Goal: Information Seeking & Learning: Learn about a topic

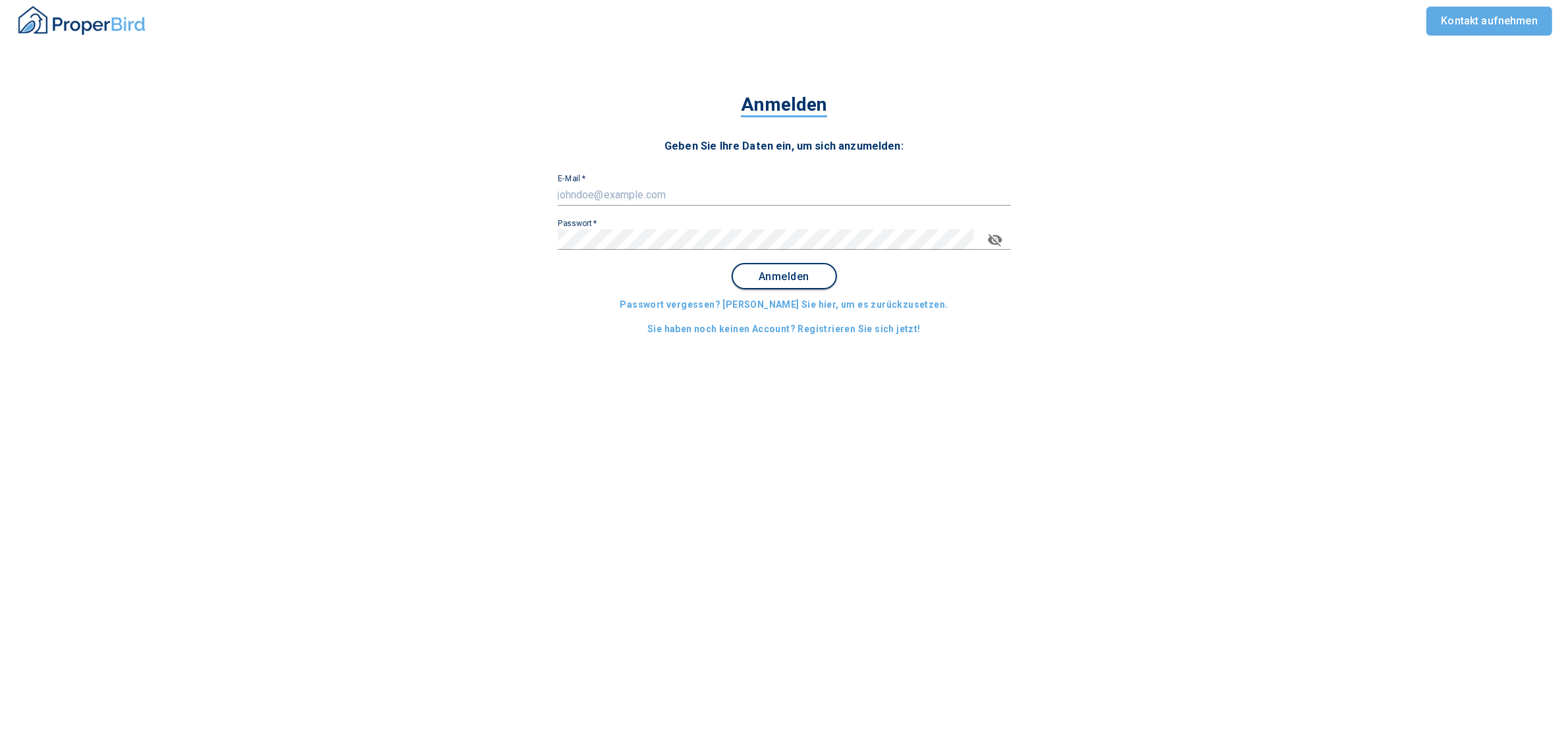
type input "[EMAIL_ADDRESS][DOMAIN_NAME]"
click at [772, 272] on span "Anmelden" at bounding box center [784, 276] width 82 height 12
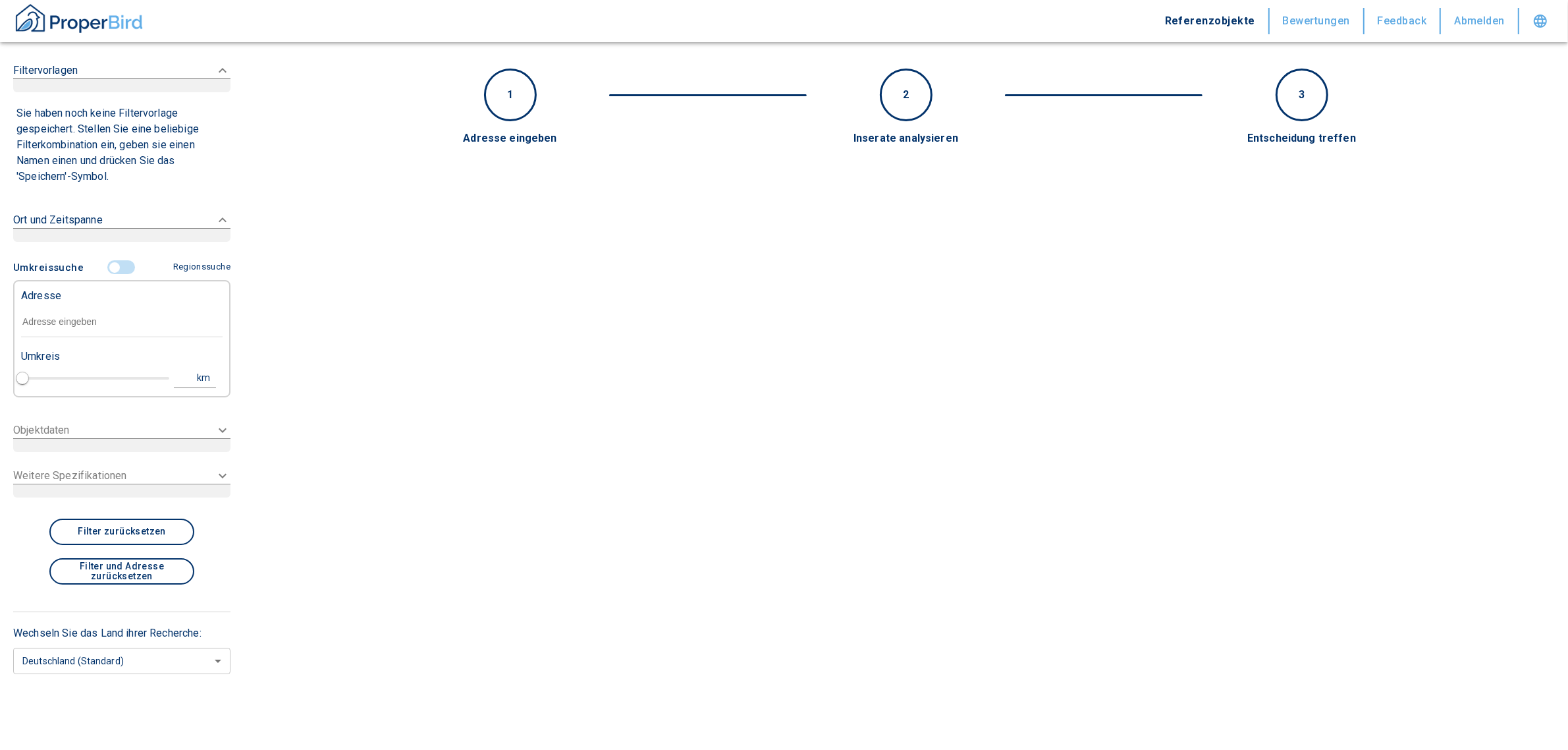
click at [113, 310] on input "text" at bounding box center [122, 322] width 202 height 30
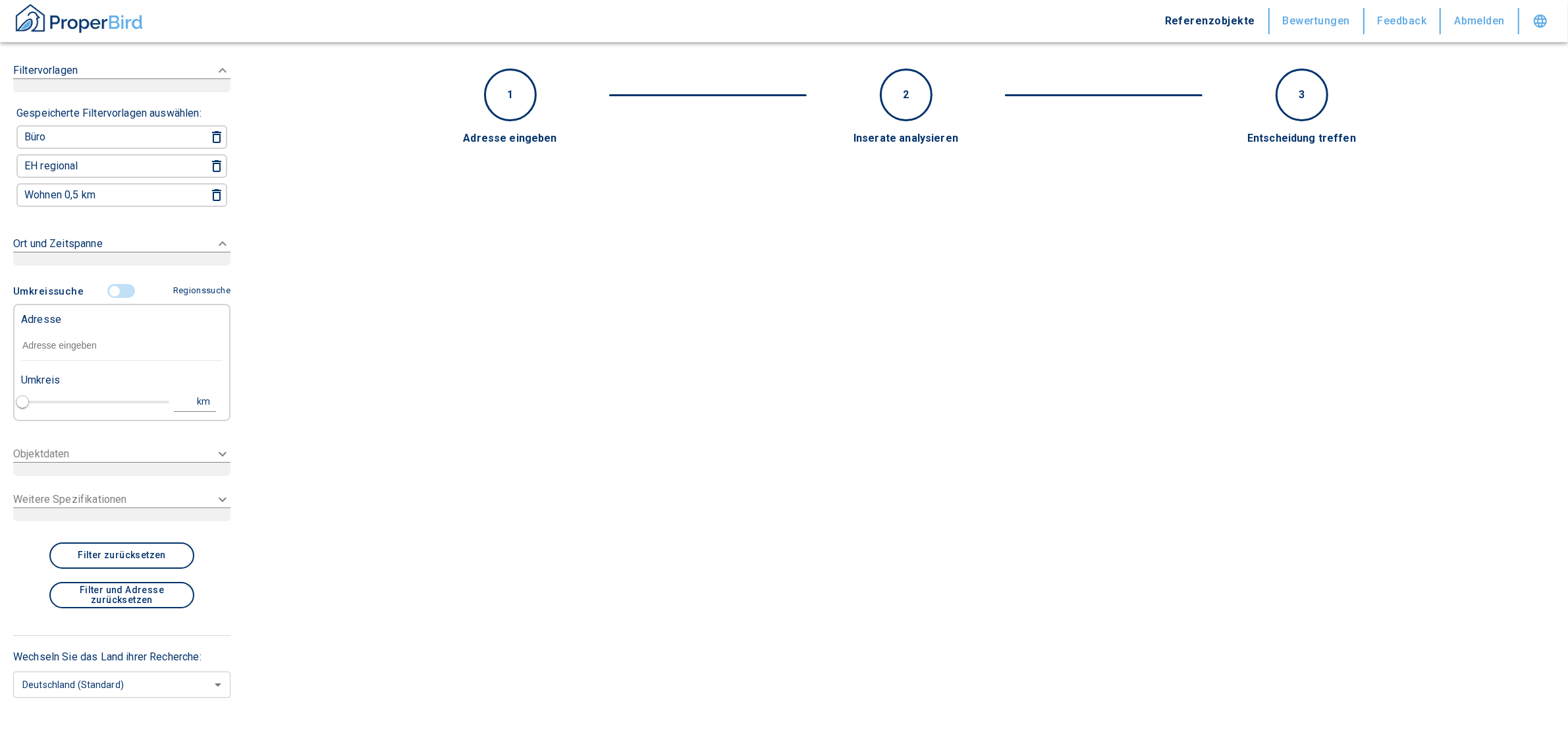
paste input "Hamm | [STREET_ADDRESS]"
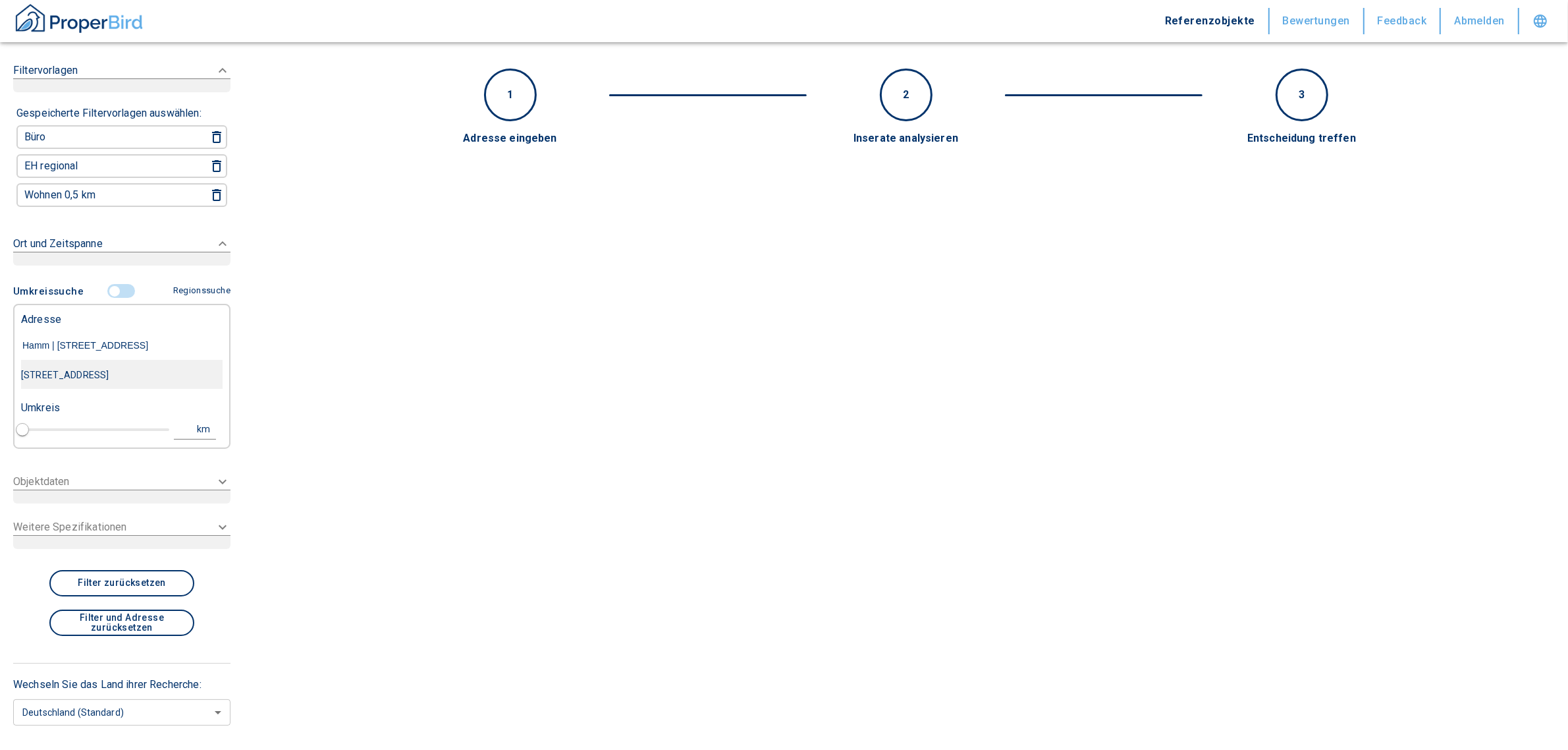
click at [104, 374] on div "[STREET_ADDRESS]" at bounding box center [122, 375] width 202 height 28
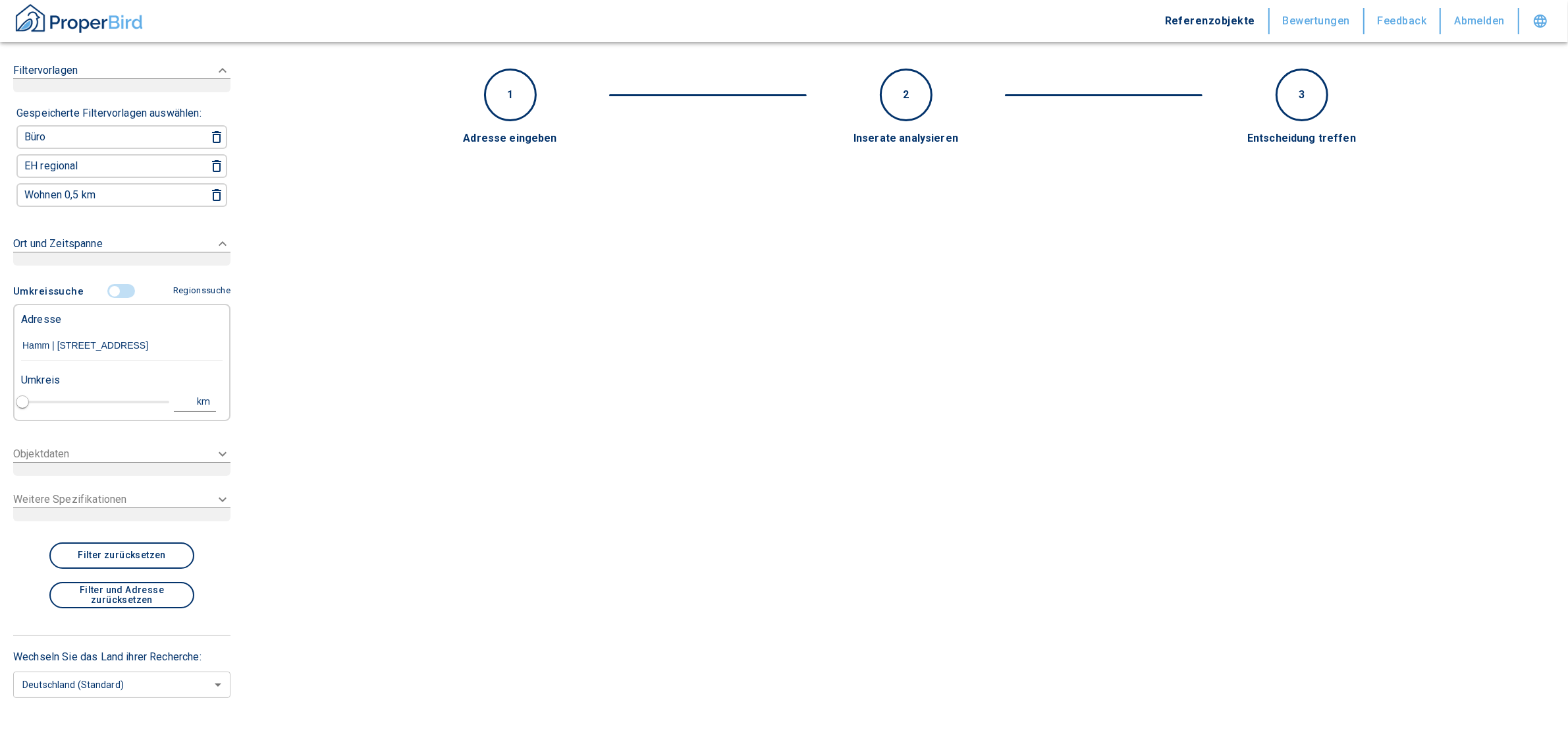
type input "[STREET_ADDRESS]"
type input "1"
type input "2020"
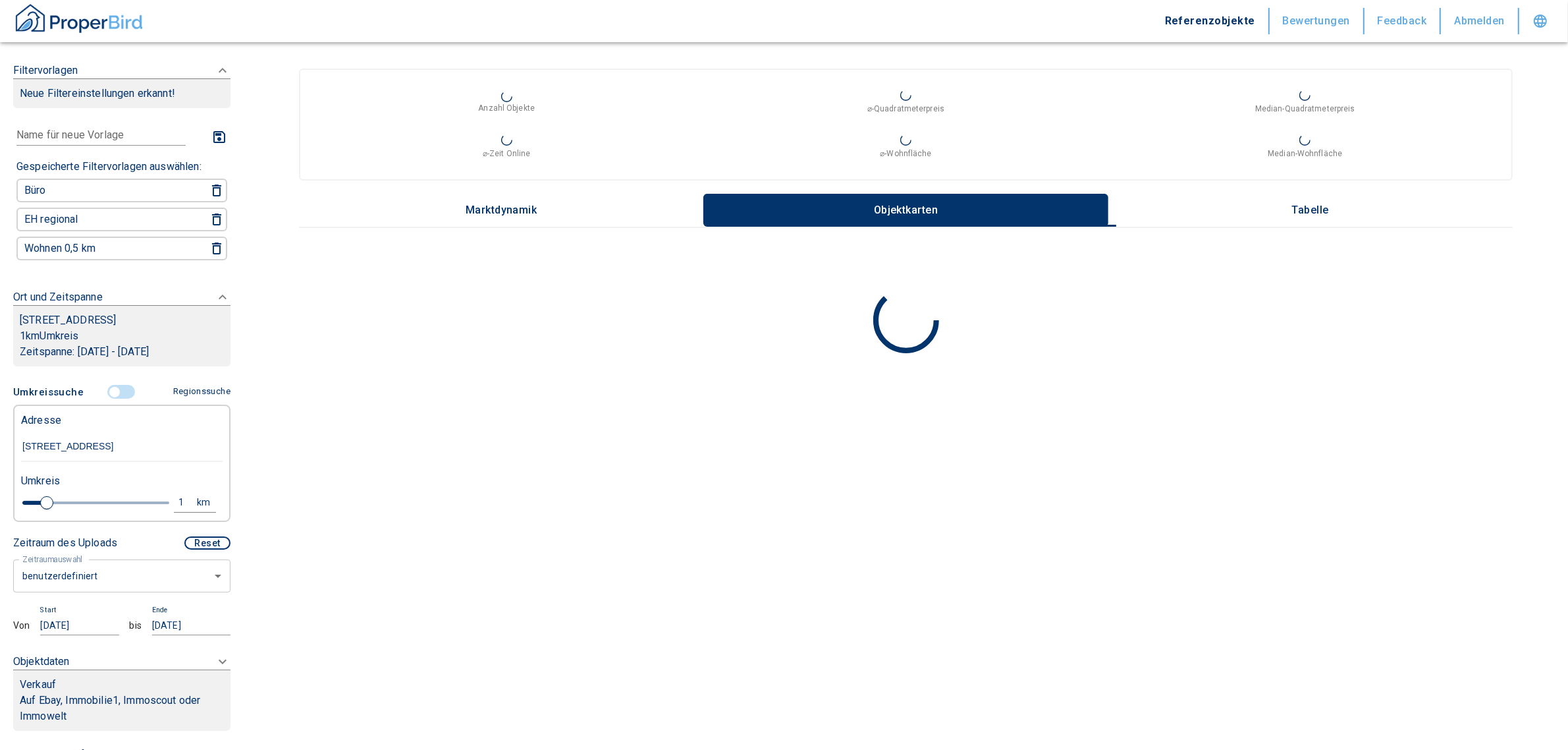
type input "[STREET_ADDRESS]"
click at [91, 578] on body "Referenzobjekte Bewertungen Feedback Abmelden Filtervorlagen Neue Filtereinstel…" at bounding box center [784, 375] width 1568 height 750
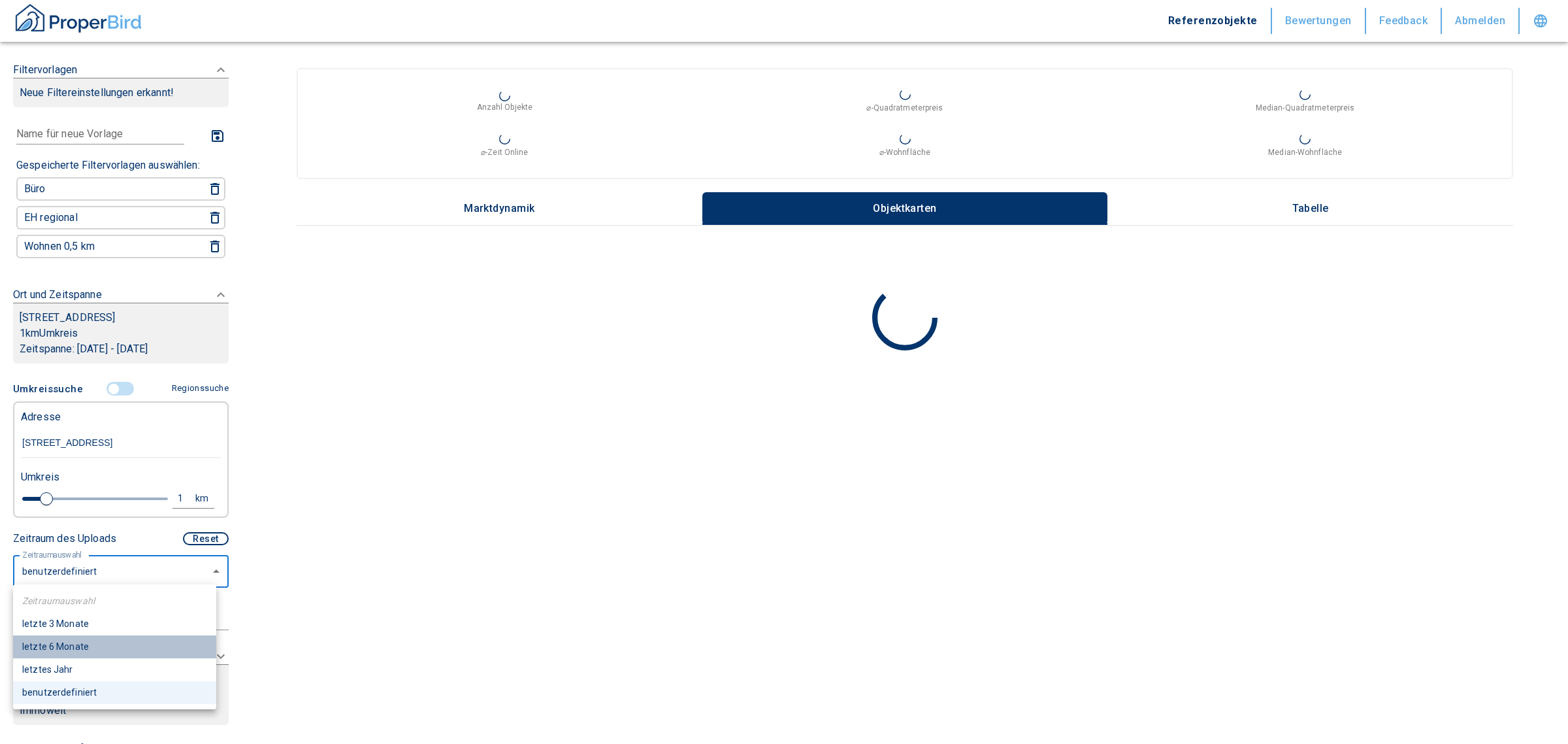
click at [72, 647] on li "letzte 6 Monate" at bounding box center [114, 647] width 203 height 23
type input "2020"
type input "6"
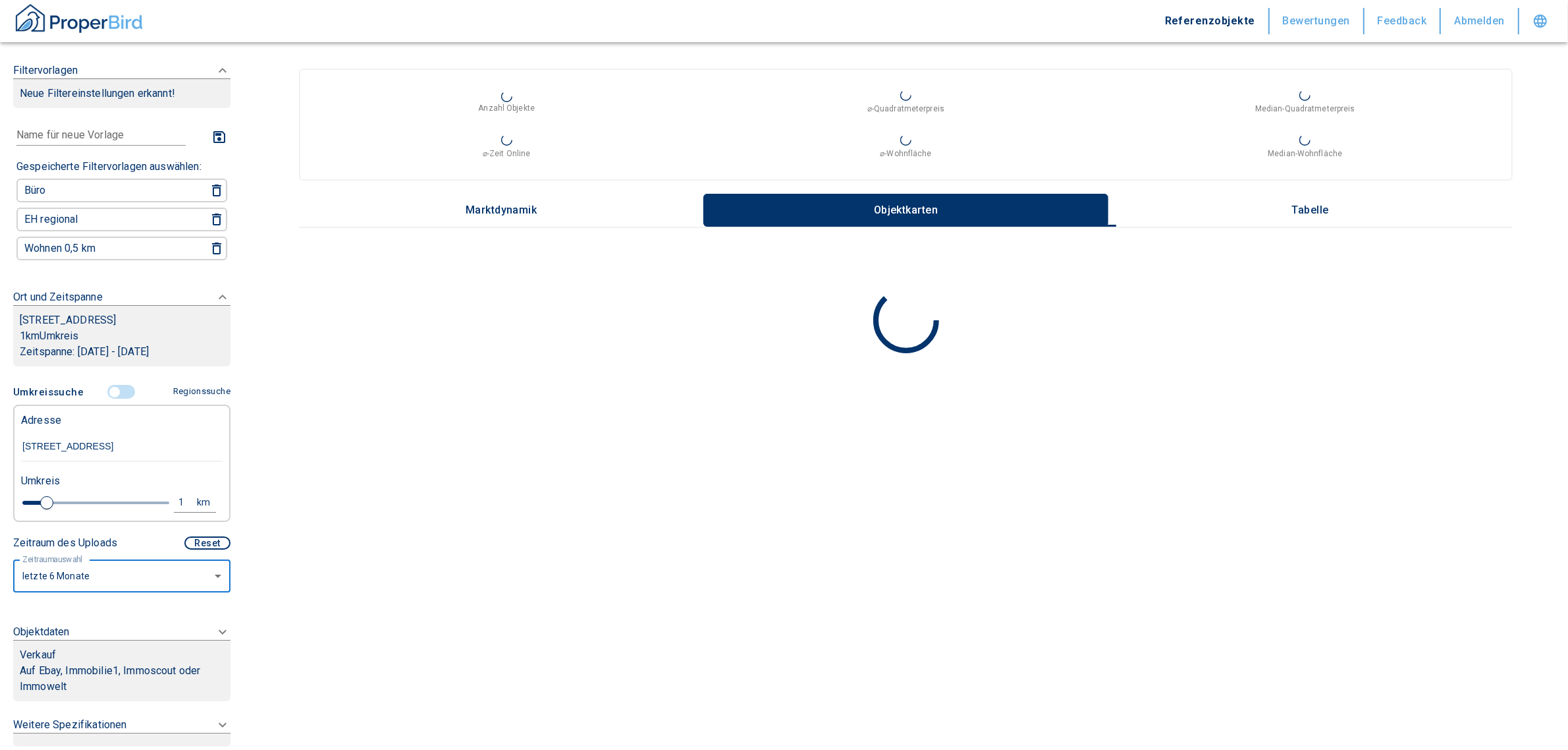
scroll to position [225, 0]
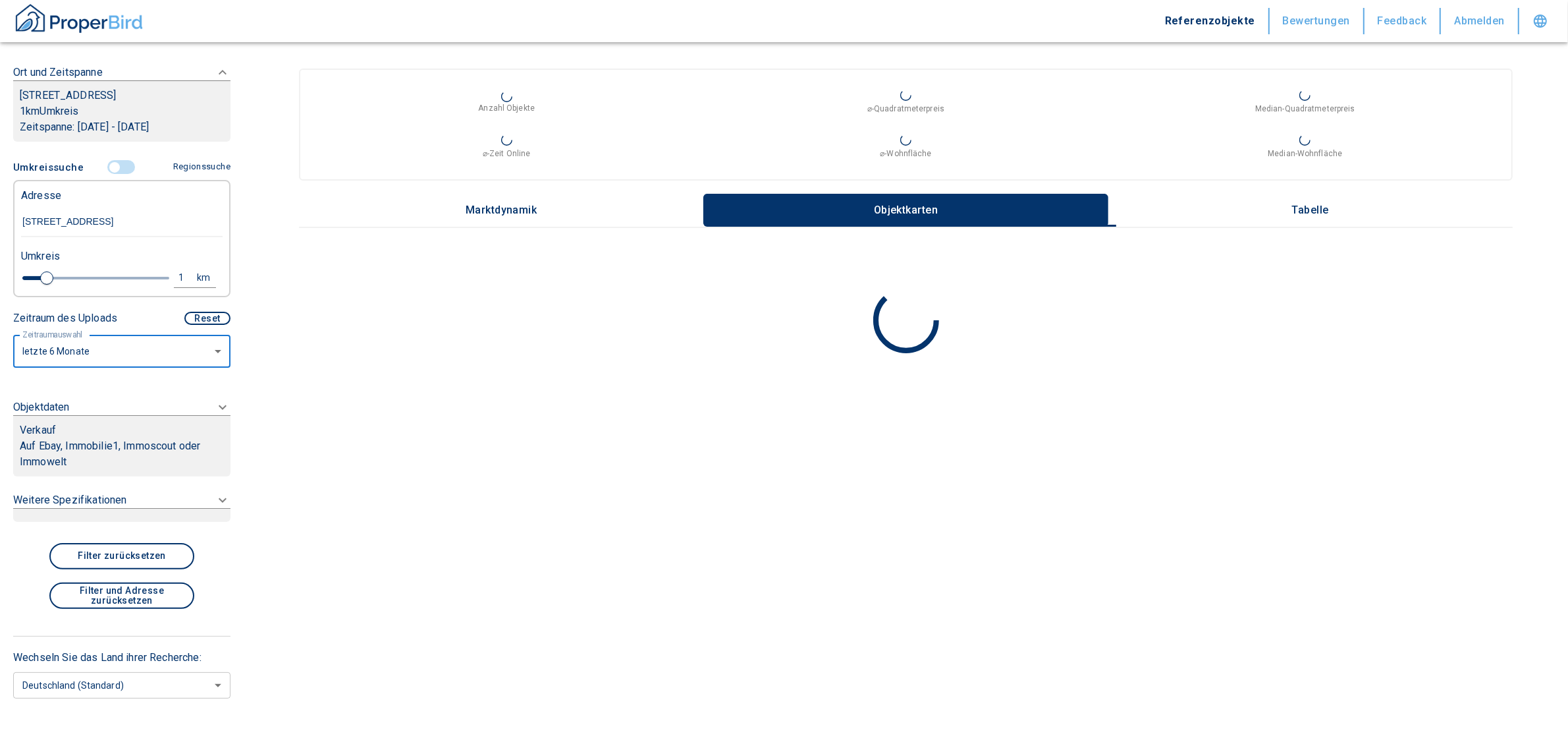
click at [218, 406] on icon at bounding box center [222, 408] width 8 height 5
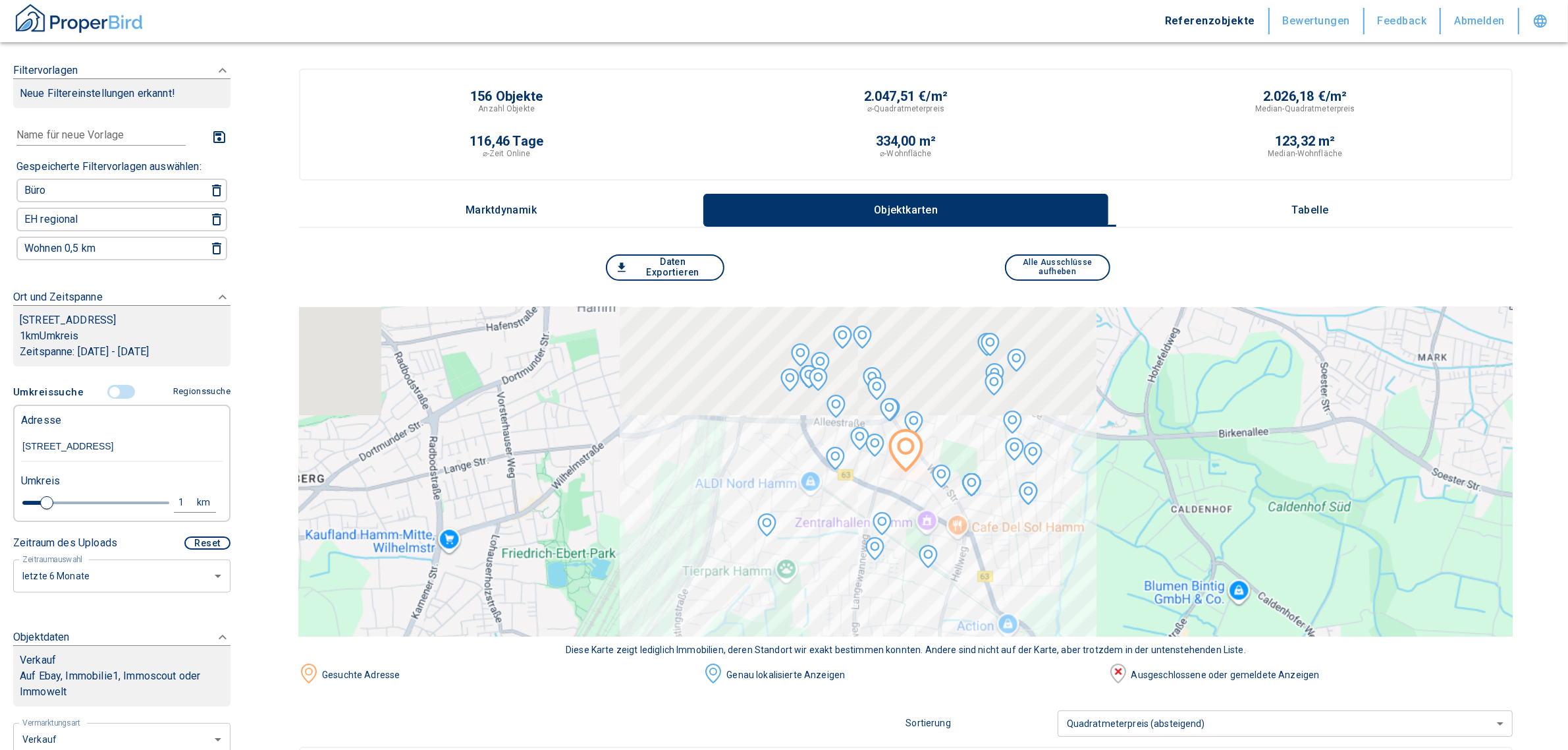
scroll to position [330, 0]
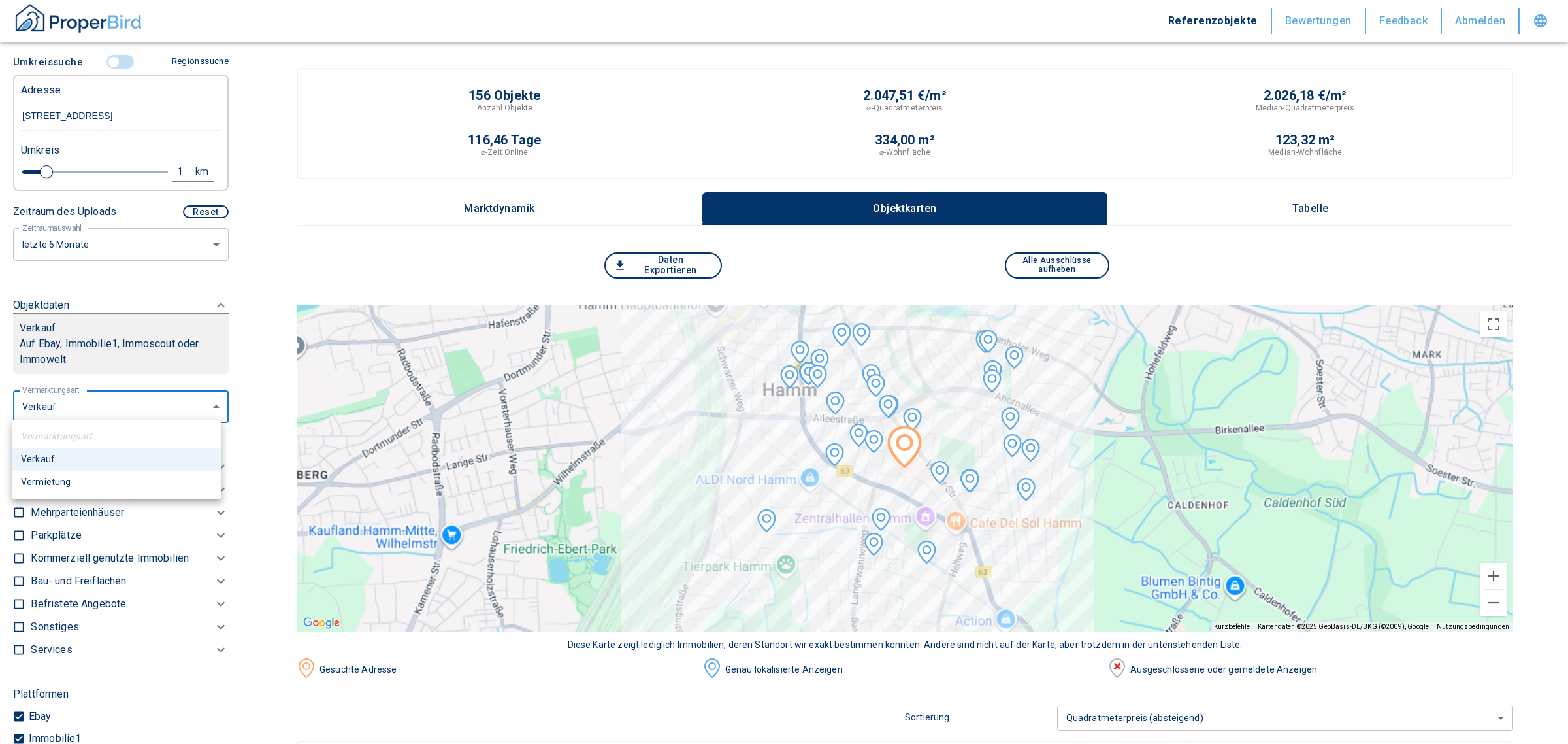
click at [54, 485] on li "Vermietung" at bounding box center [116, 482] width 209 height 23
type input "rent"
type input "2020"
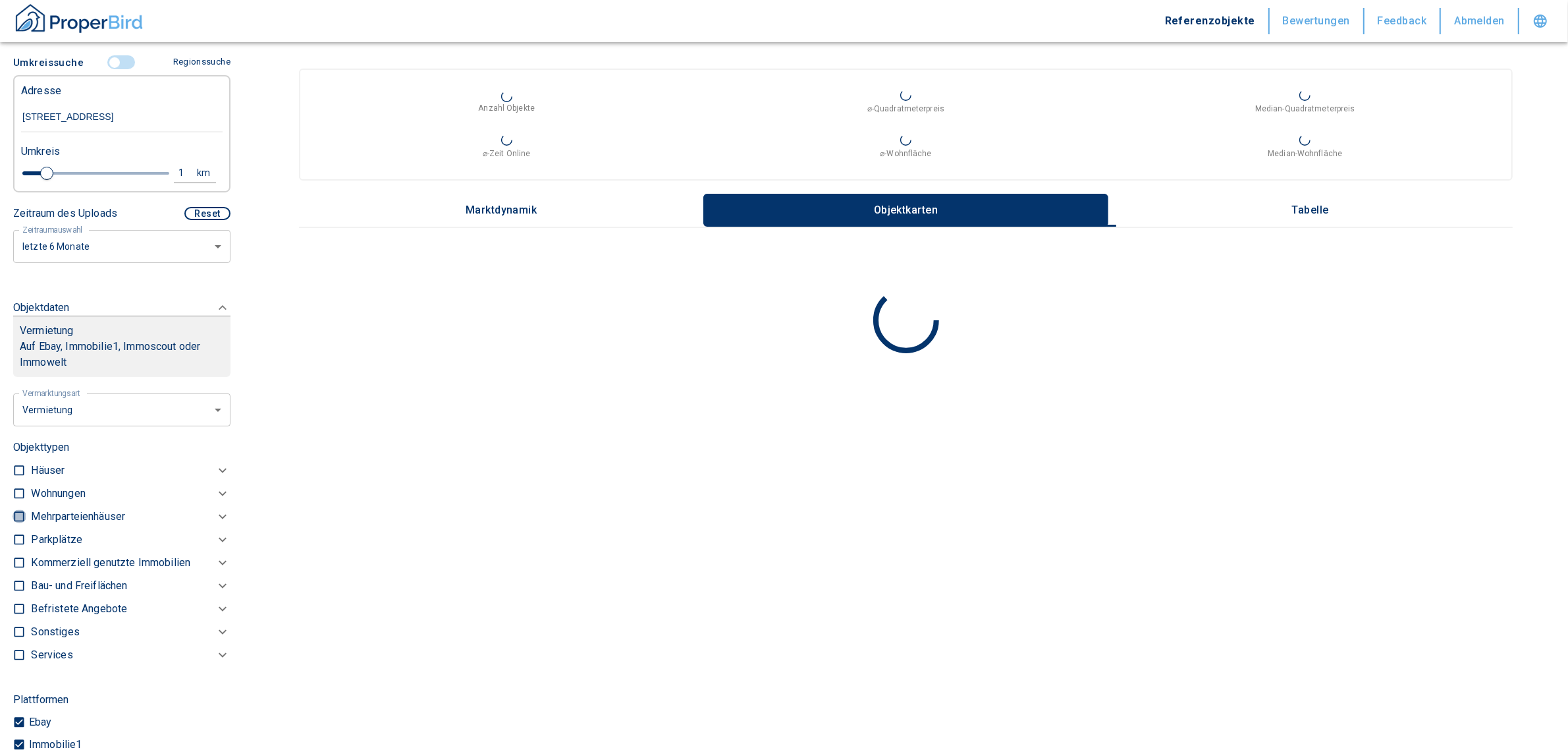
click at [15, 511] on input "checkbox" at bounding box center [19, 517] width 13 height 13
checkbox input "true"
type input "2020"
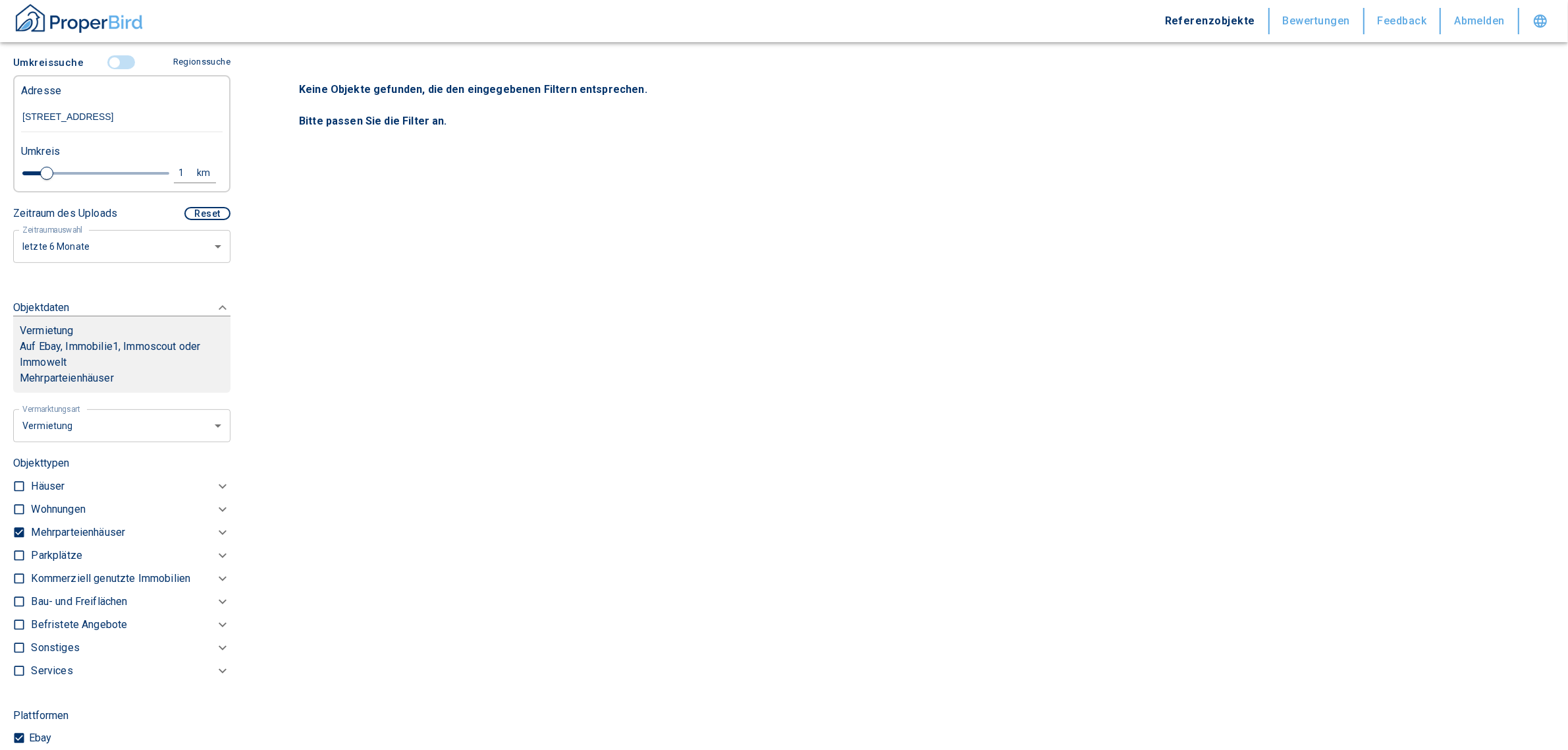
click at [17, 526] on input "checkbox" at bounding box center [19, 532] width 13 height 13
checkbox input "false"
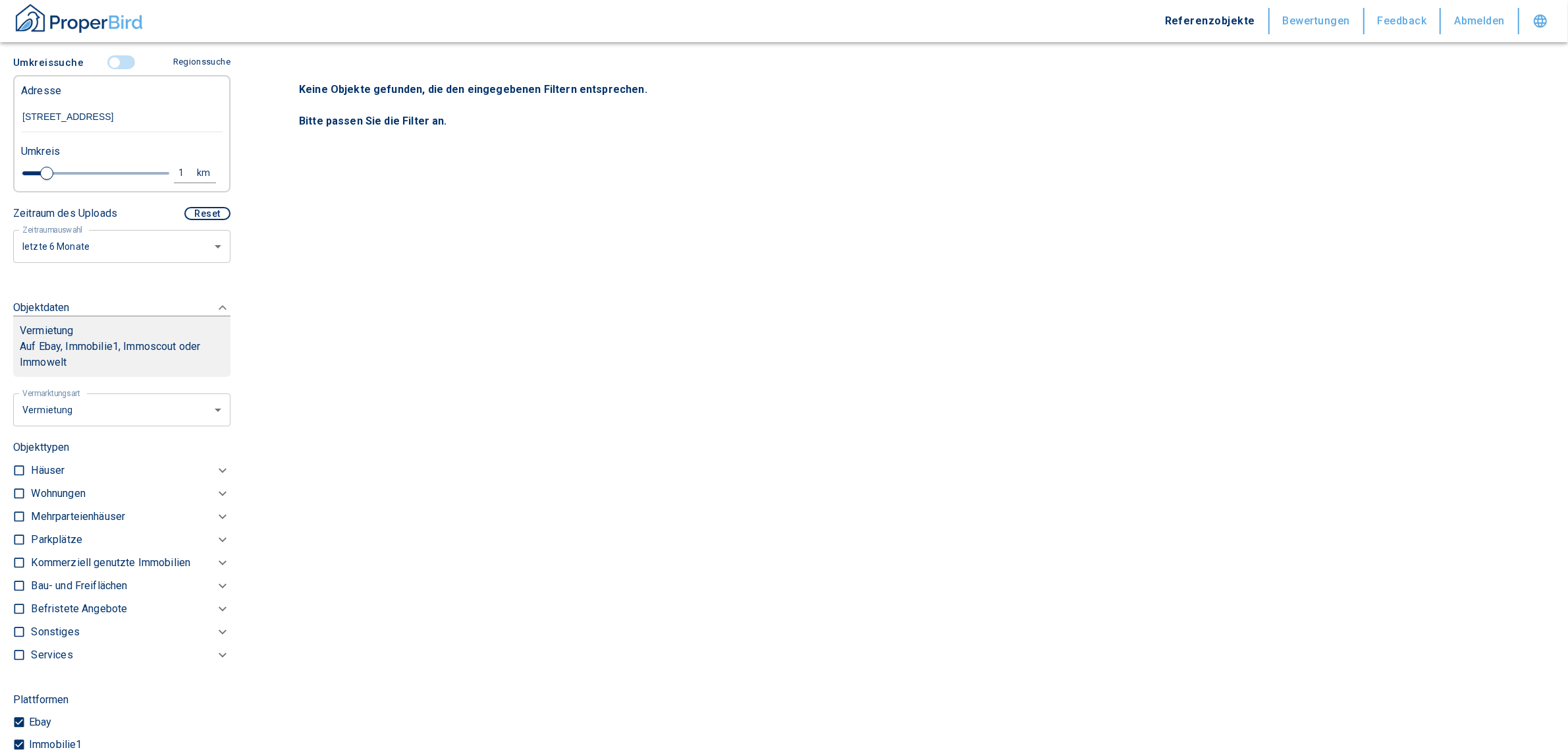
type input "2020"
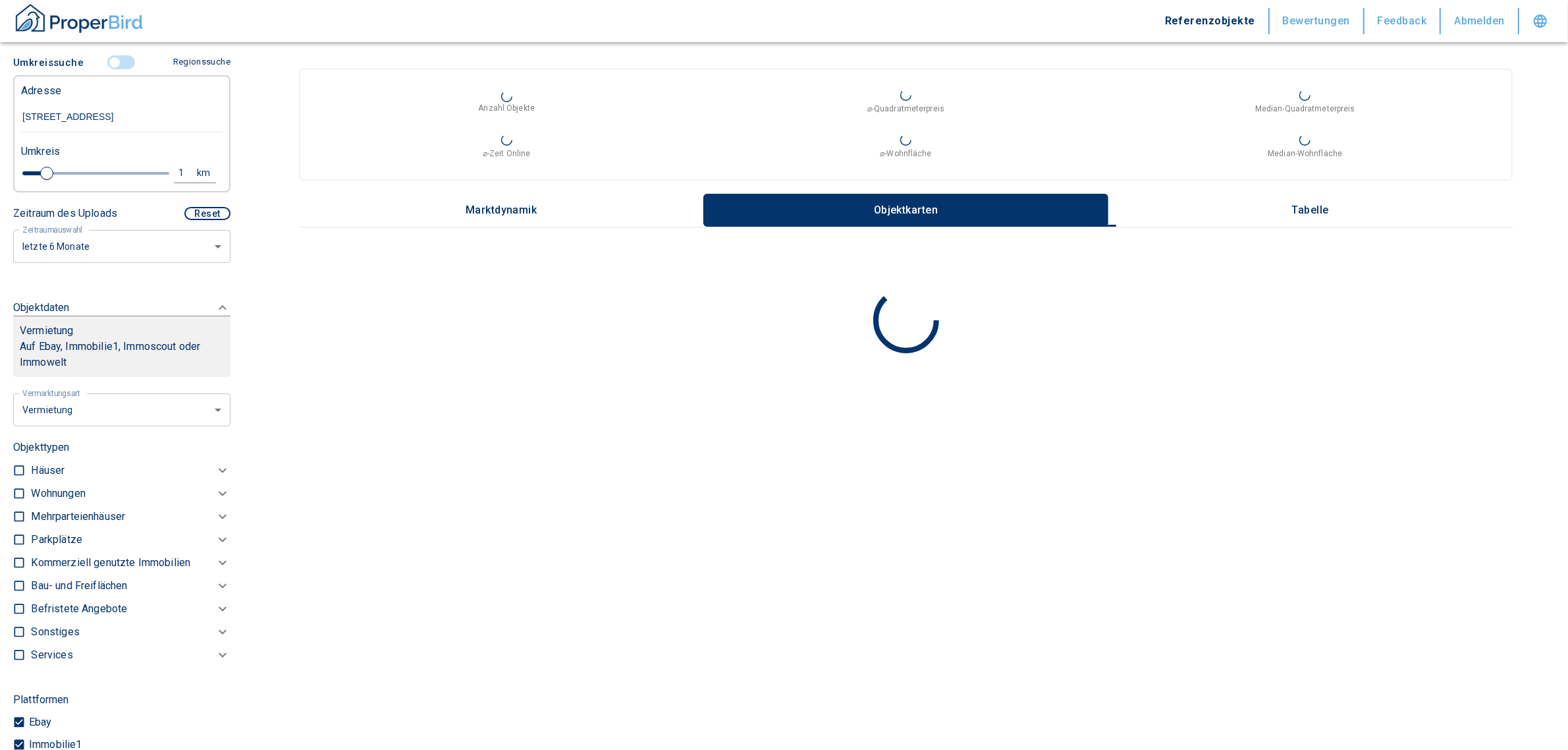
click at [81, 554] on p "Kommerziell genutzte Immobilien" at bounding box center [111, 562] width 160 height 16
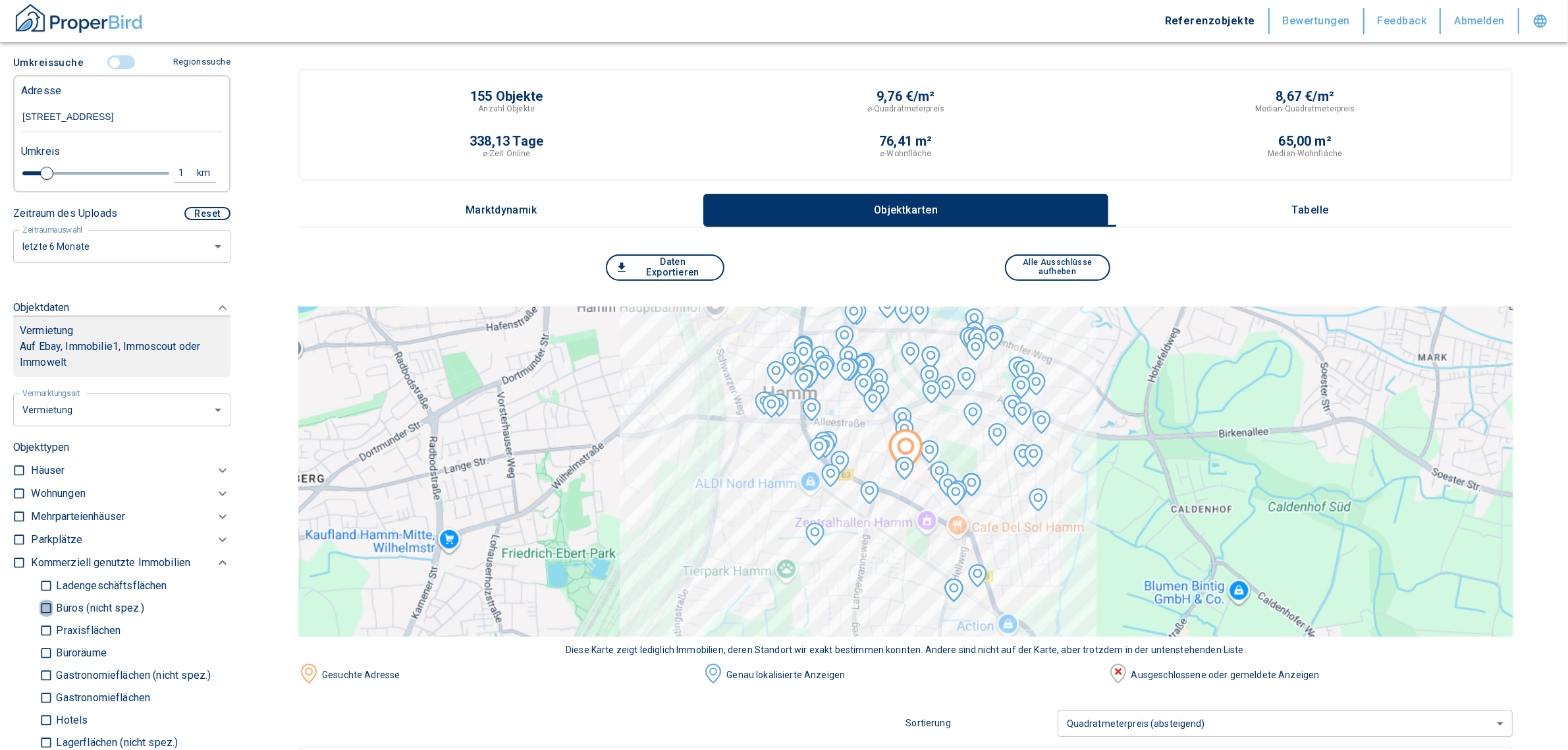
drag, startPoint x: 50, startPoint y: 605, endPoint x: 47, endPoint y: 623, distance: 18.2
click at [50, 606] on input "Büros (nicht spez.)" at bounding box center [46, 608] width 13 height 23
checkbox input "true"
type input "2020"
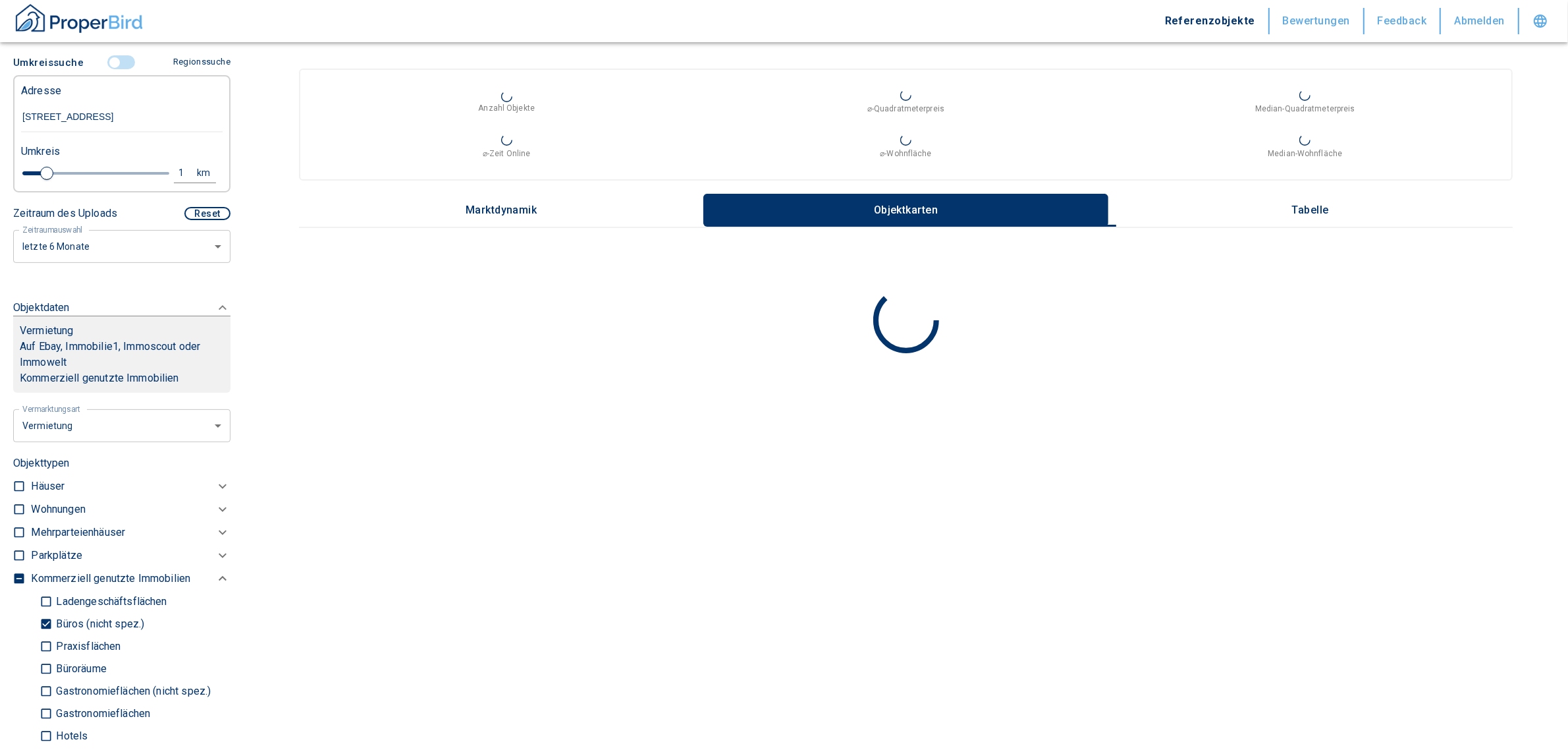
click at [43, 666] on input "Büroräume" at bounding box center [46, 668] width 13 height 23
checkbox input "true"
type input "2020"
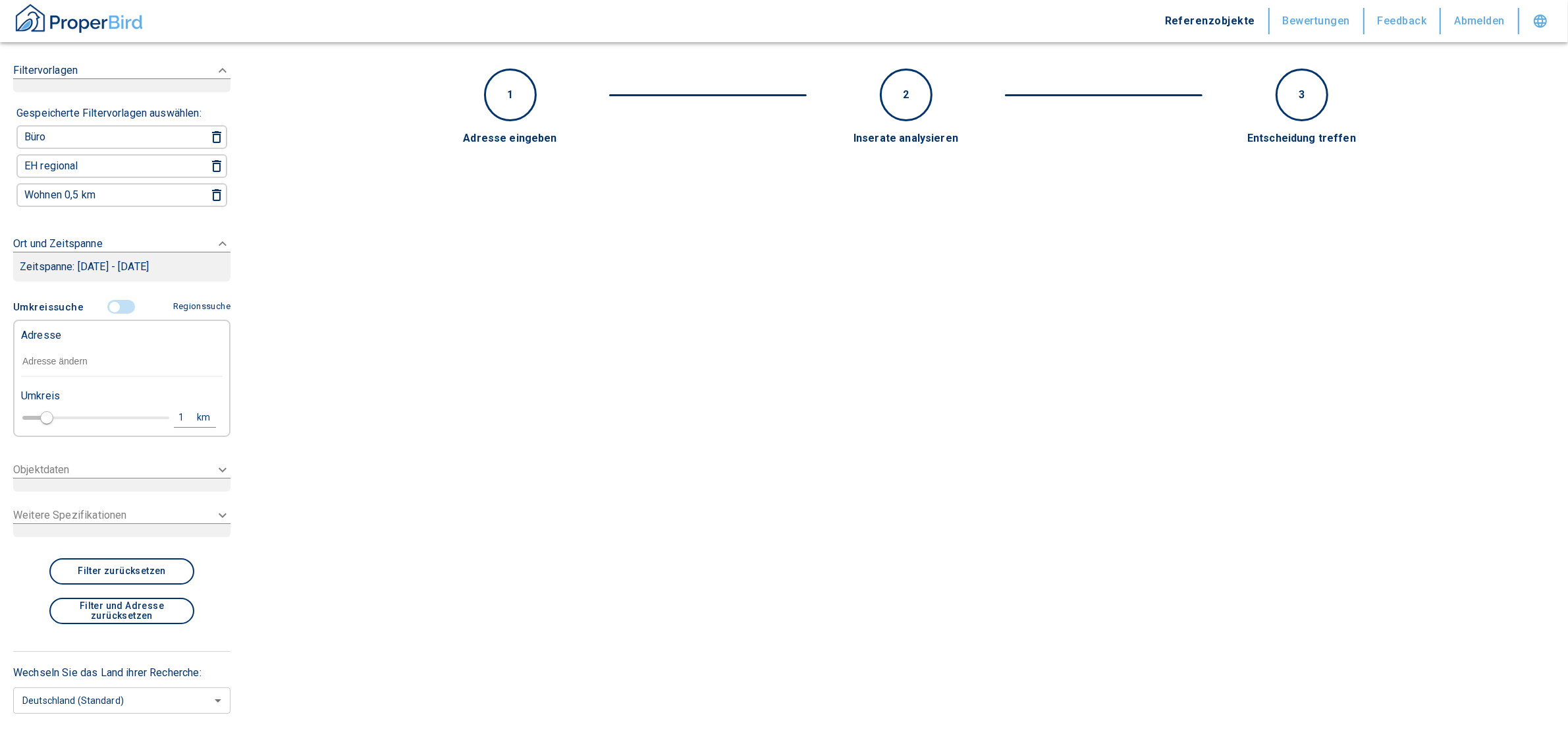
click at [72, 356] on input "text" at bounding box center [122, 362] width 202 height 30
paste input "Hamm | [STREET_ADDRESS]"
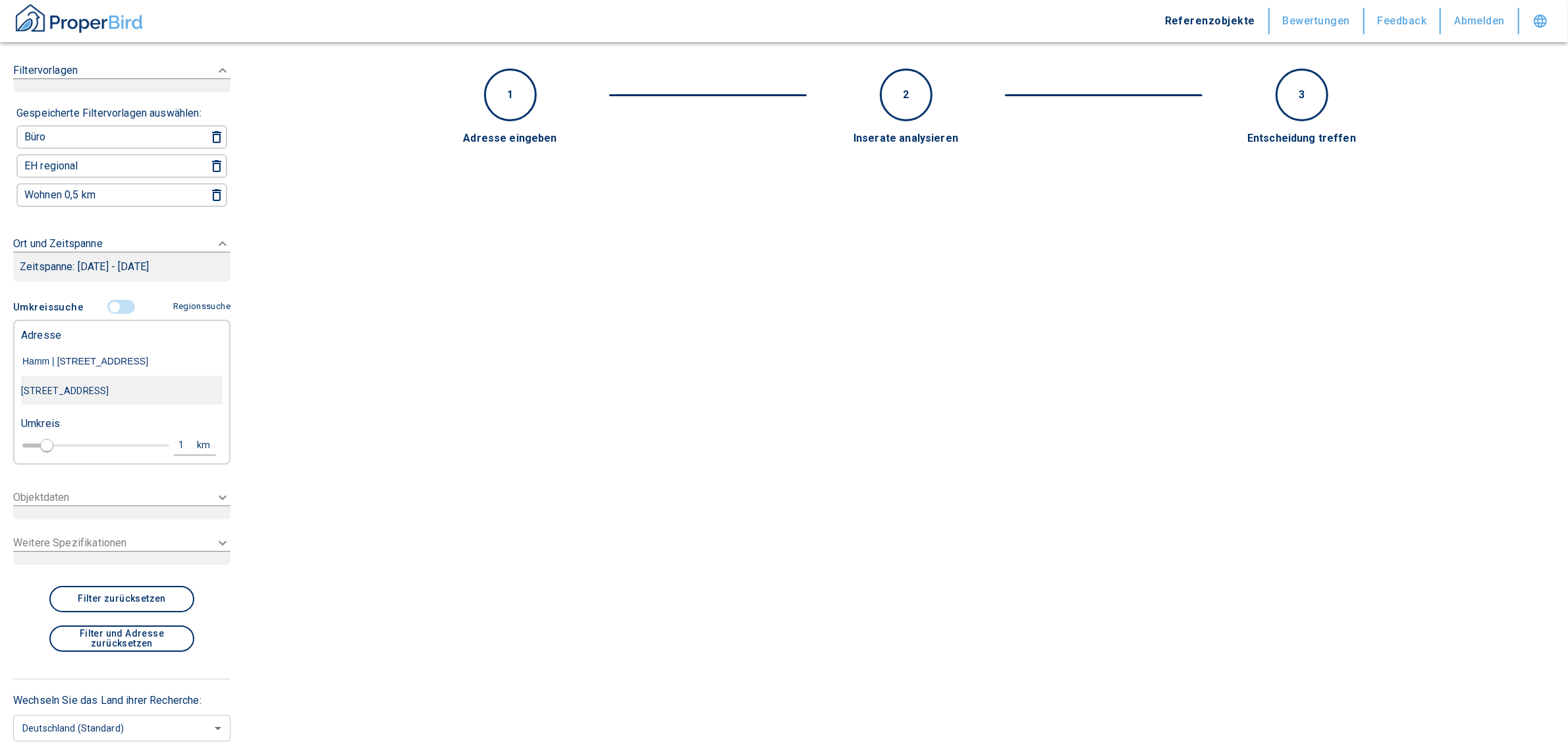
click at [120, 386] on div "[STREET_ADDRESS]" at bounding box center [122, 391] width 202 height 28
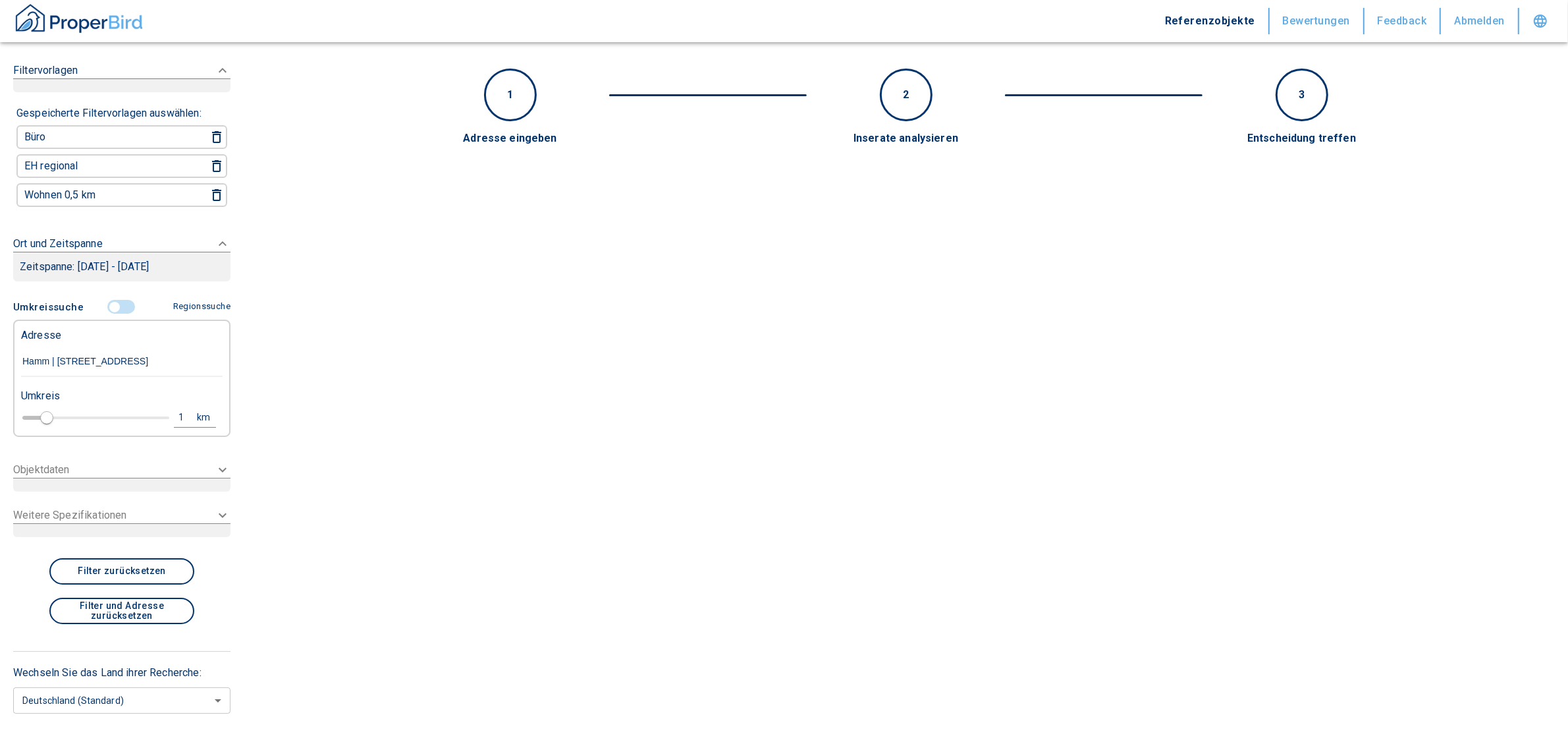
type input "[STREET_ADDRESS]"
type input "2020"
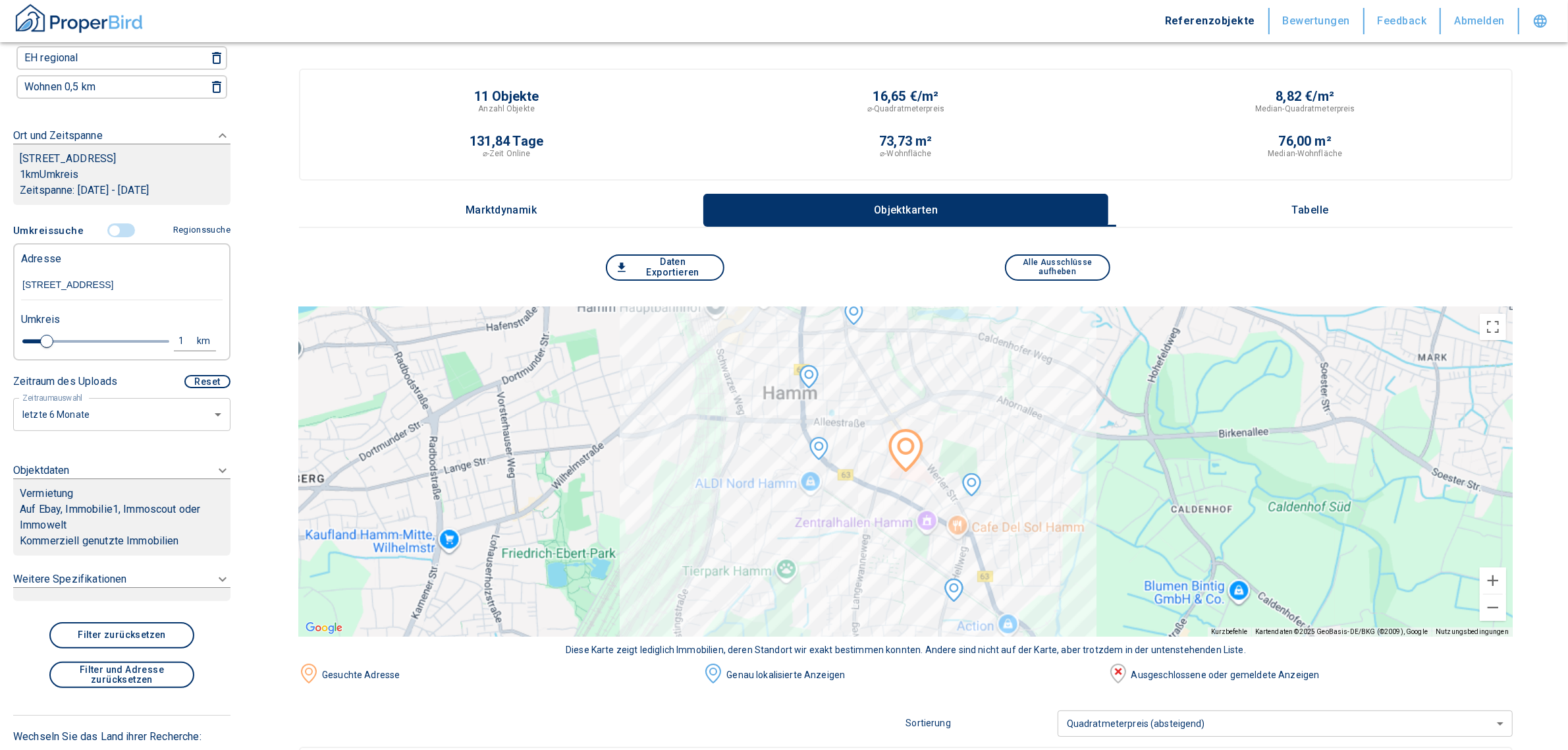
scroll to position [162, 0]
type input "[STREET_ADDRESS]"
click at [215, 472] on icon at bounding box center [222, 469] width 16 height 16
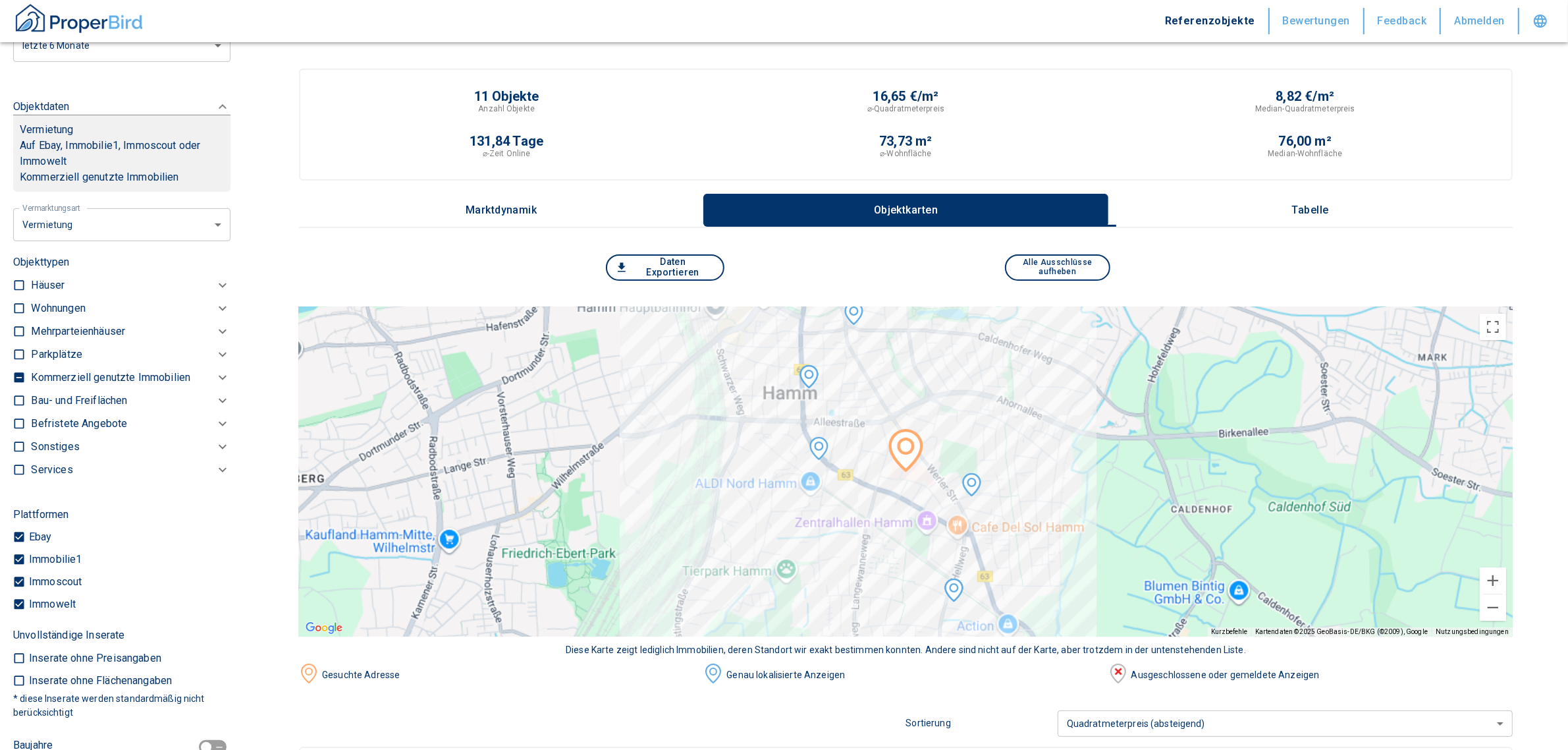
scroll to position [609, 0]
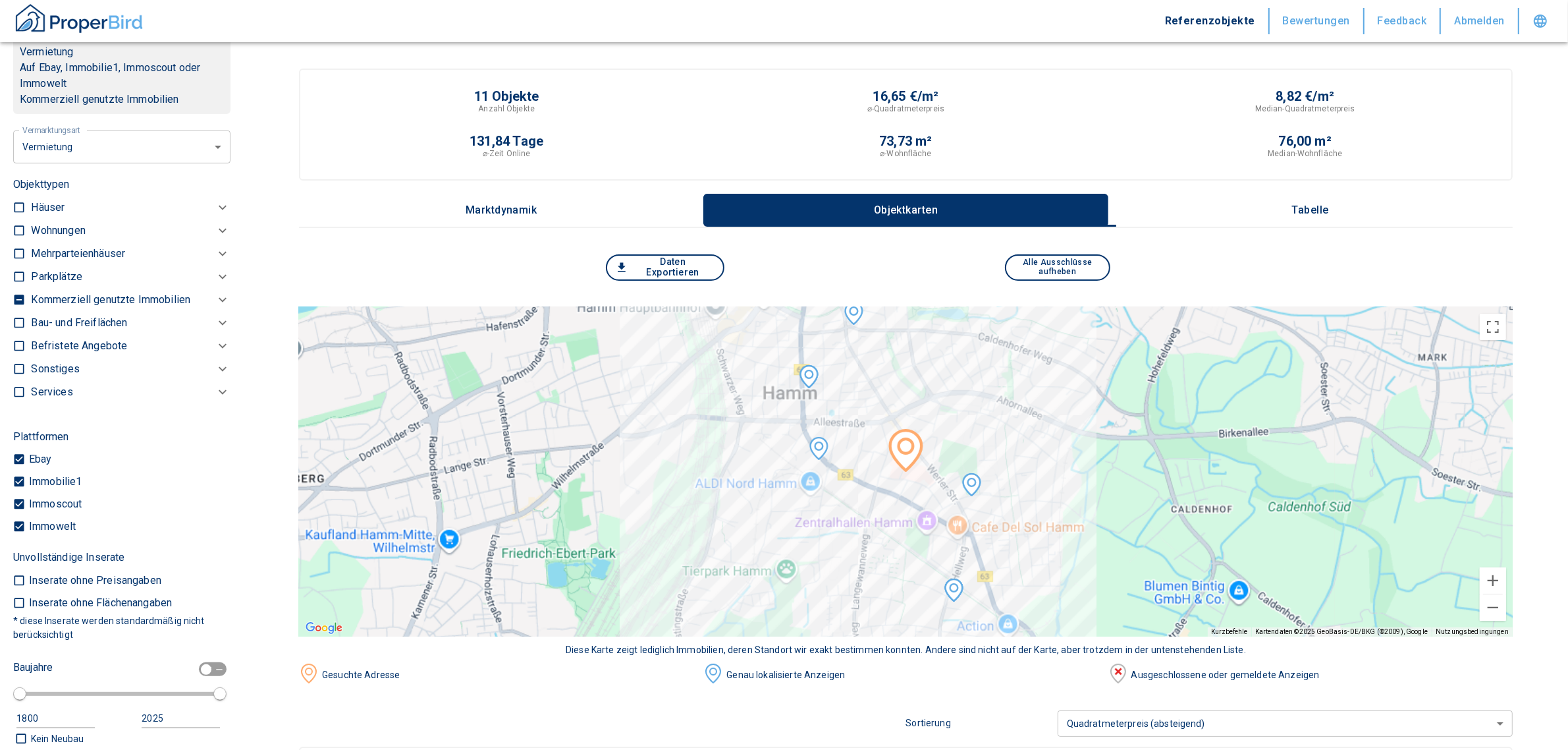
click at [215, 295] on icon at bounding box center [222, 299] width 16 height 16
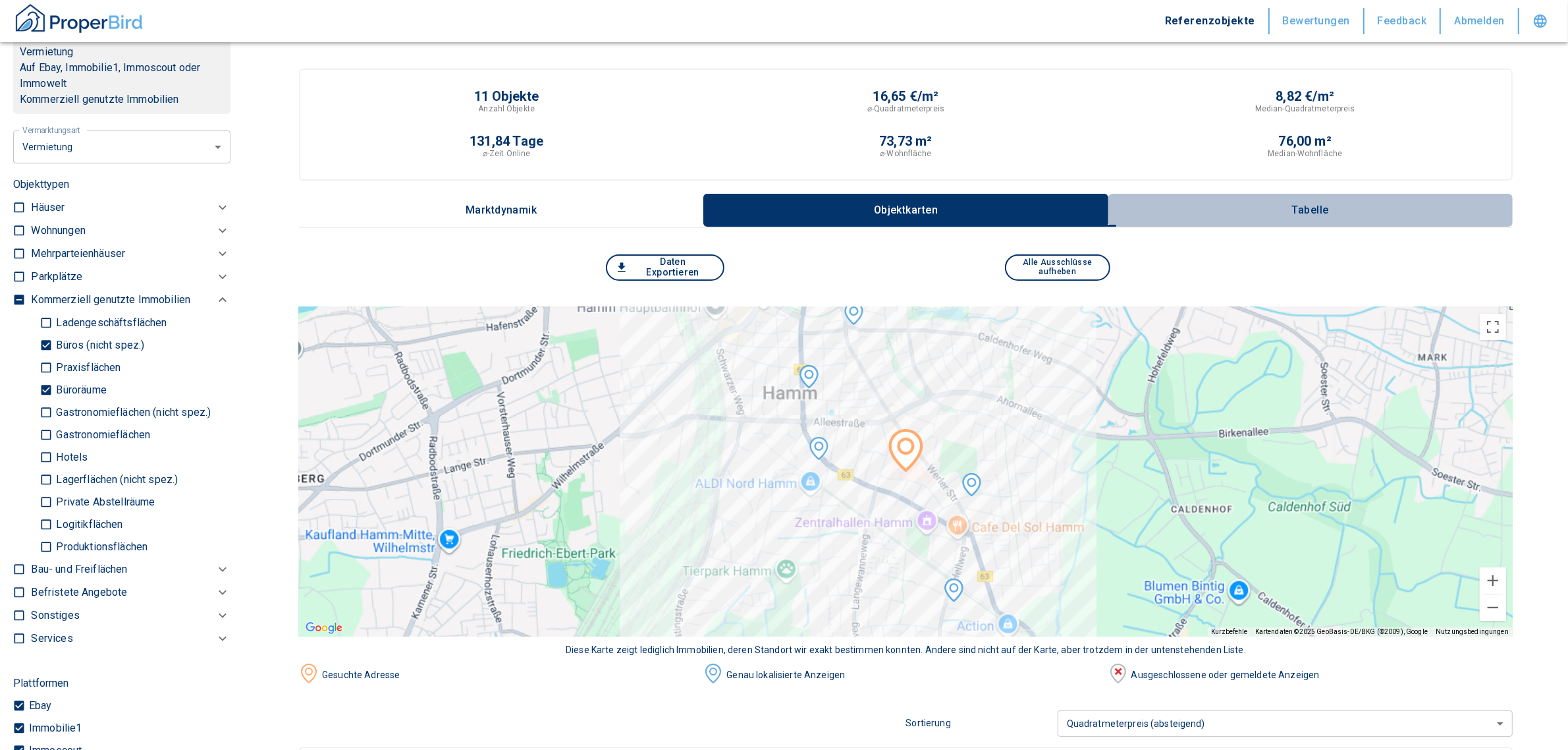
click at [1323, 207] on p "Tabelle" at bounding box center [1311, 210] width 66 height 12
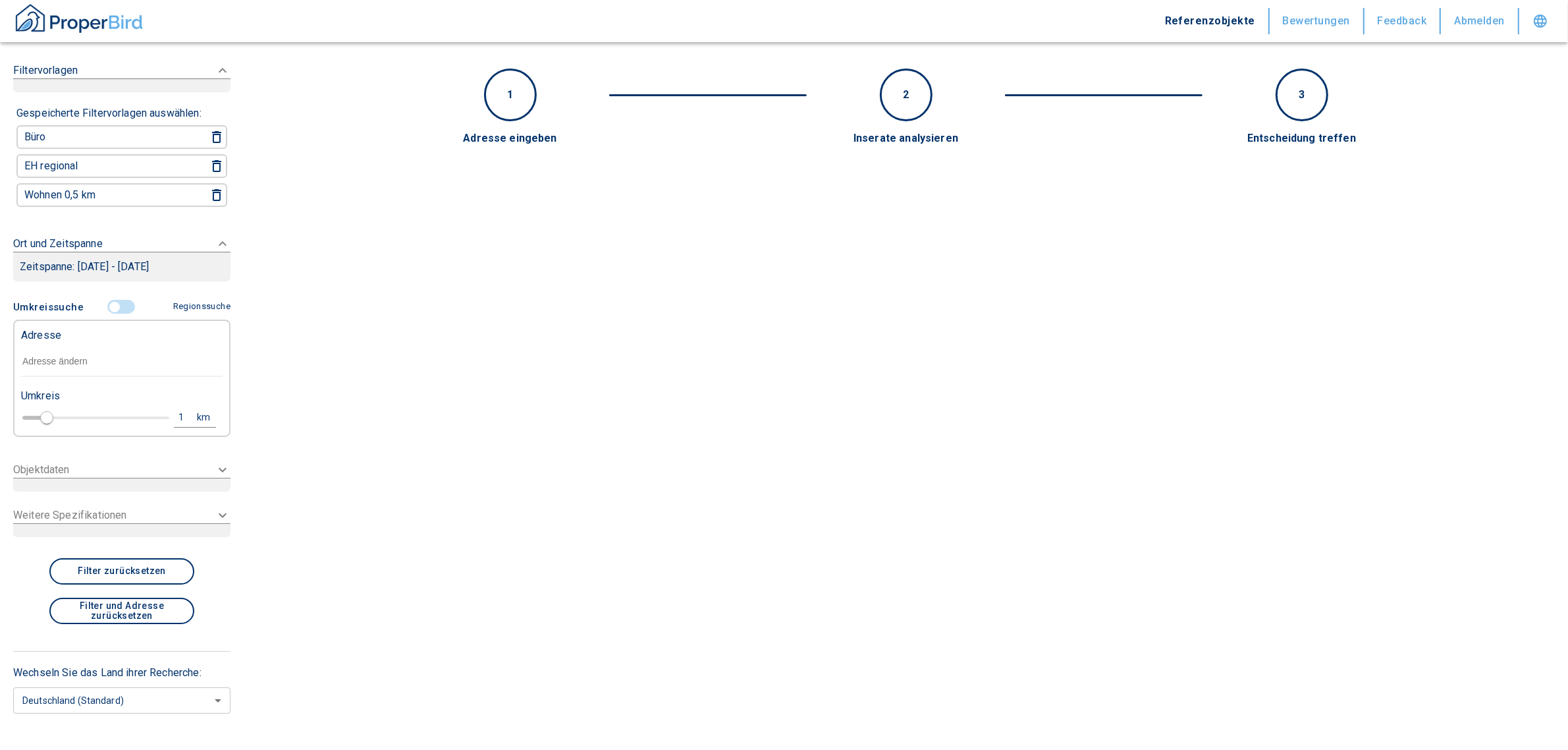
click at [89, 347] on input "text" at bounding box center [122, 362] width 202 height 30
paste input "Hamm | [STREET_ADDRESS]"
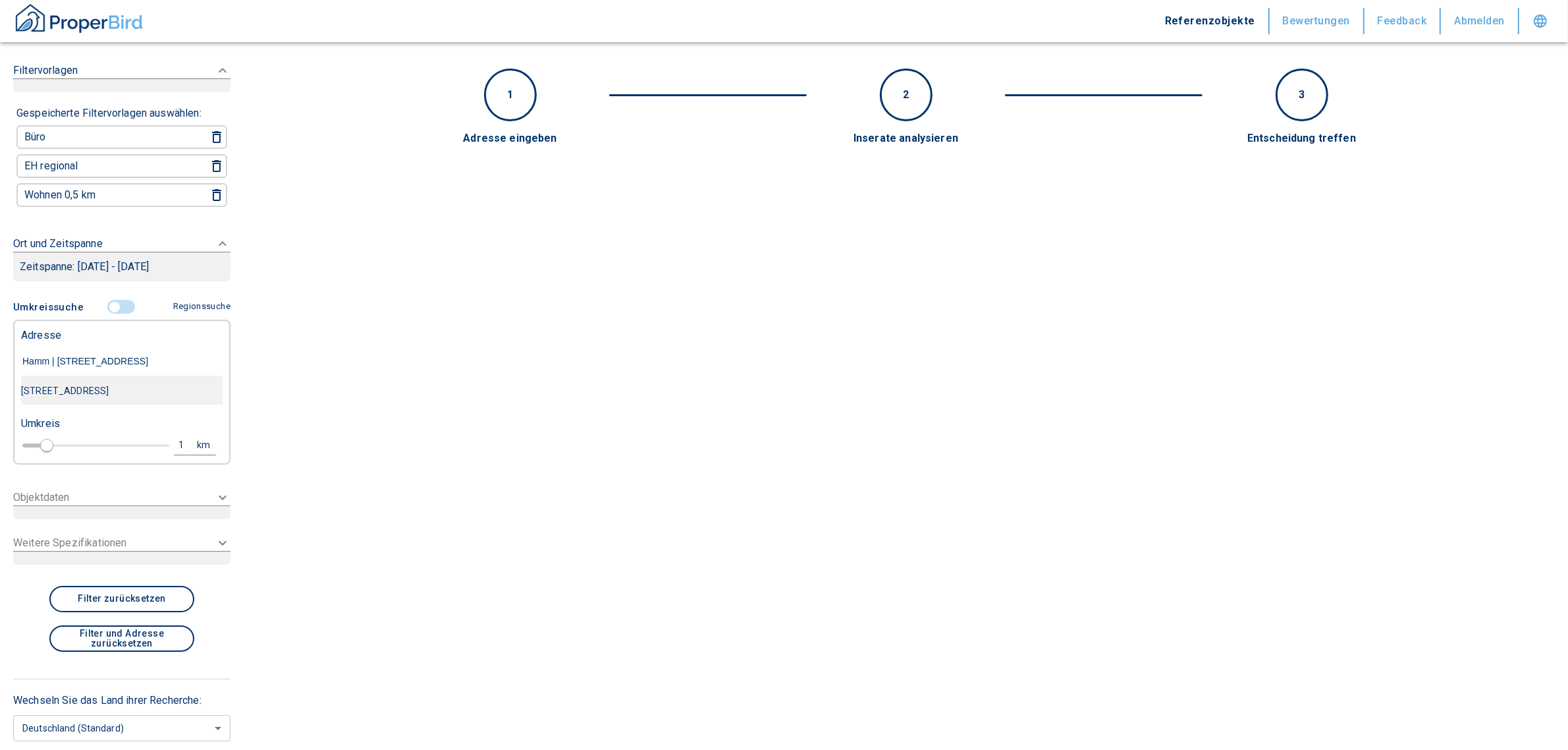
click at [132, 387] on div "[STREET_ADDRESS]" at bounding box center [122, 391] width 202 height 28
type input "[STREET_ADDRESS]"
type input "2020"
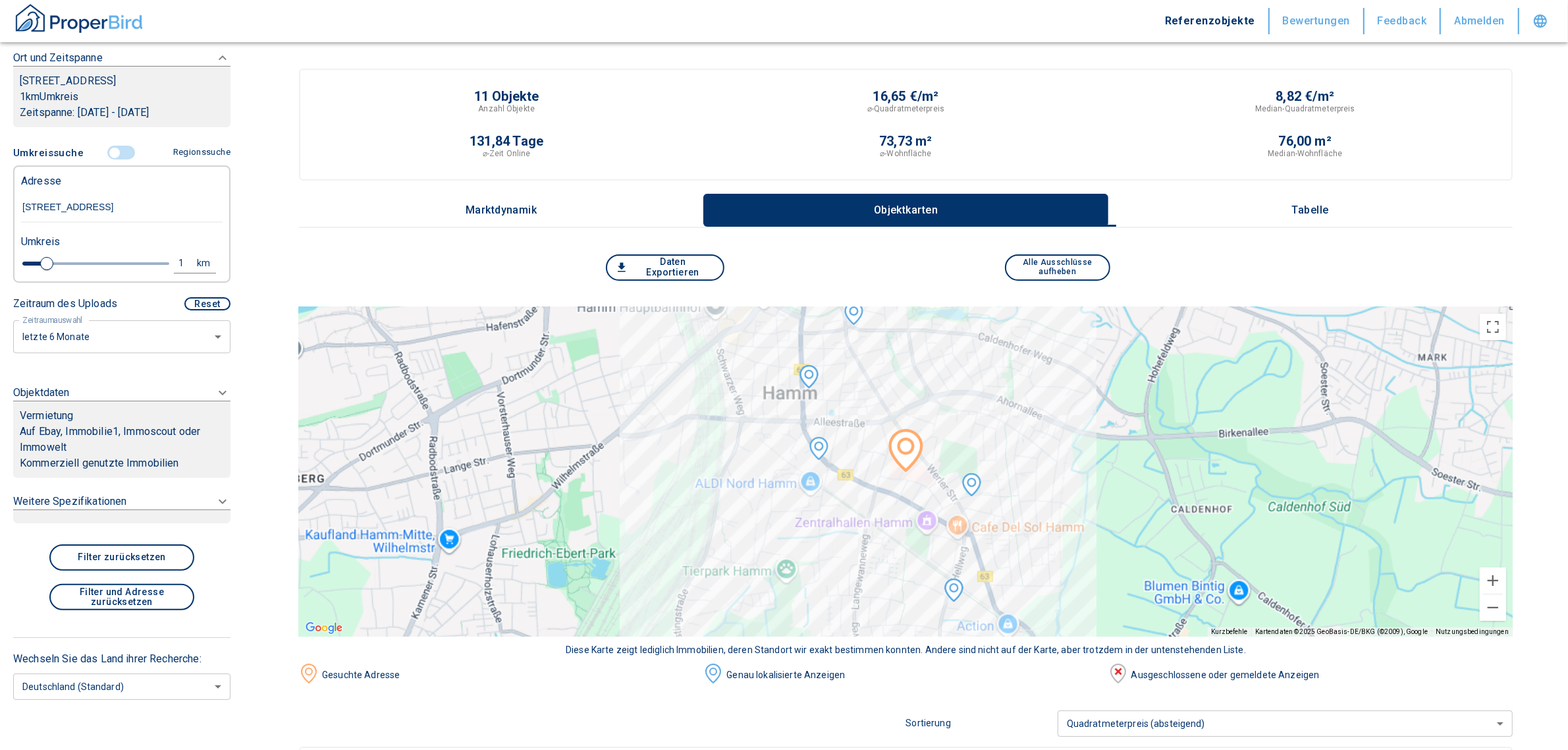
scroll to position [241, 0]
type input "[STREET_ADDRESS]"
click at [218, 389] on icon at bounding box center [222, 391] width 8 height 5
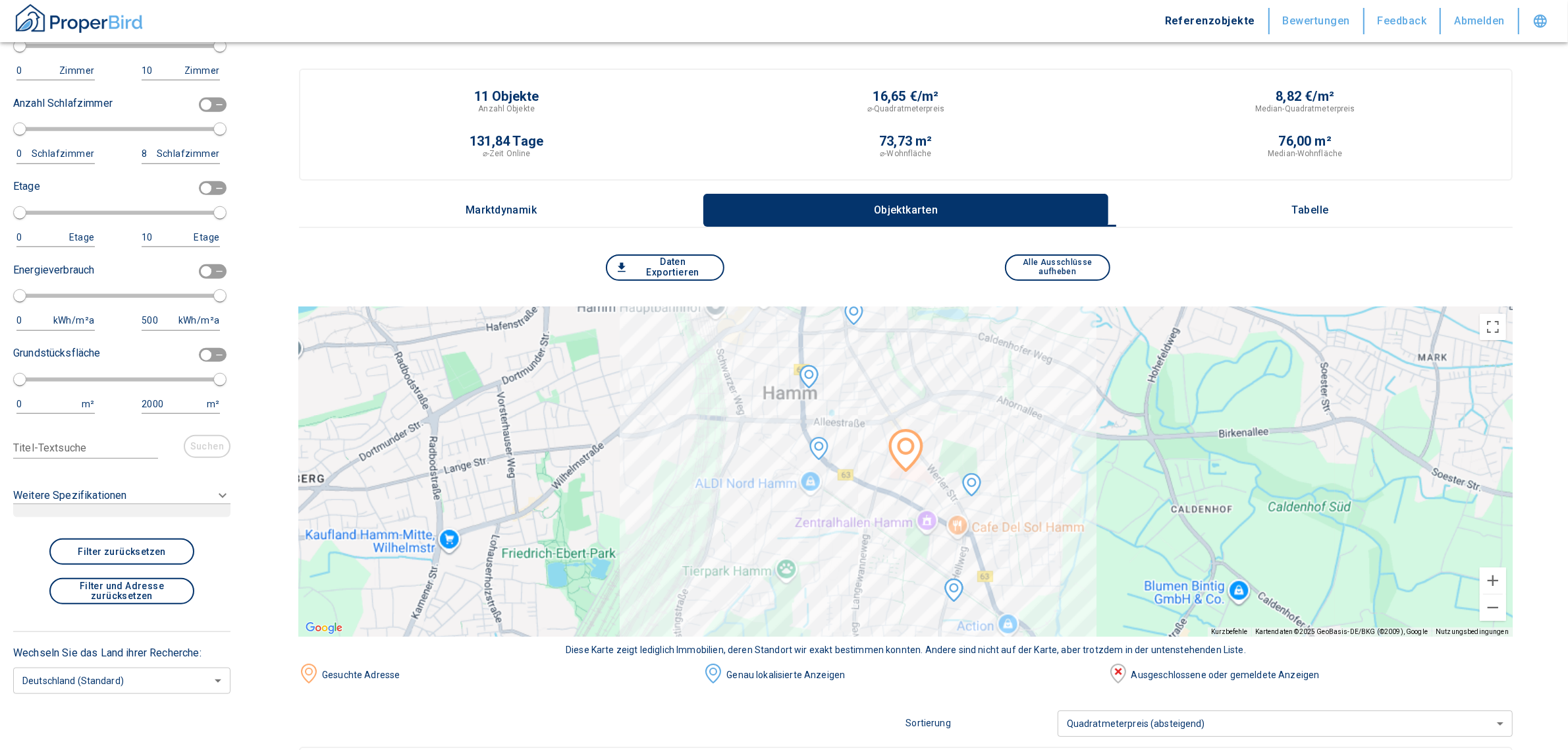
scroll to position [626, 0]
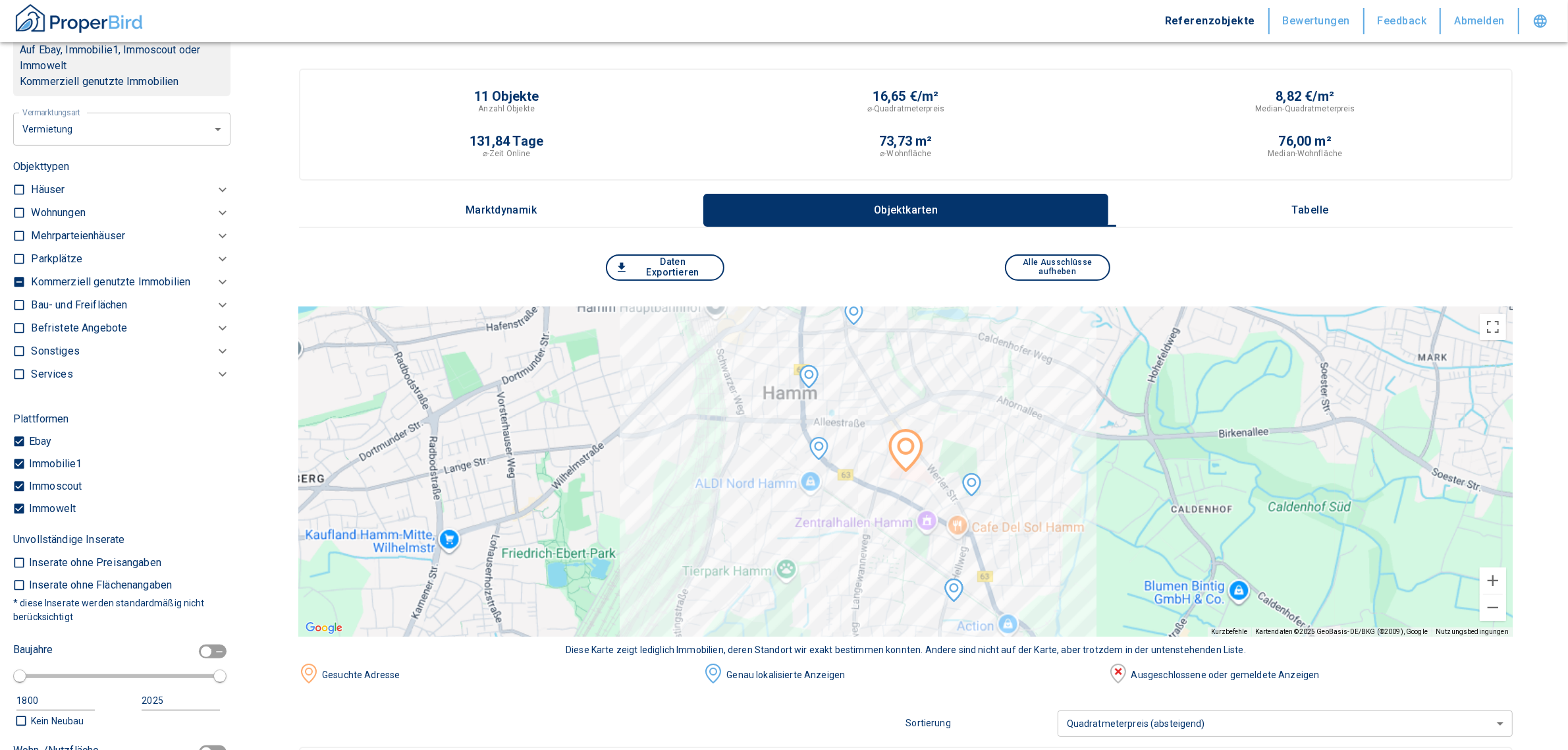
click at [1320, 211] on p "Tabelle" at bounding box center [1311, 210] width 66 height 12
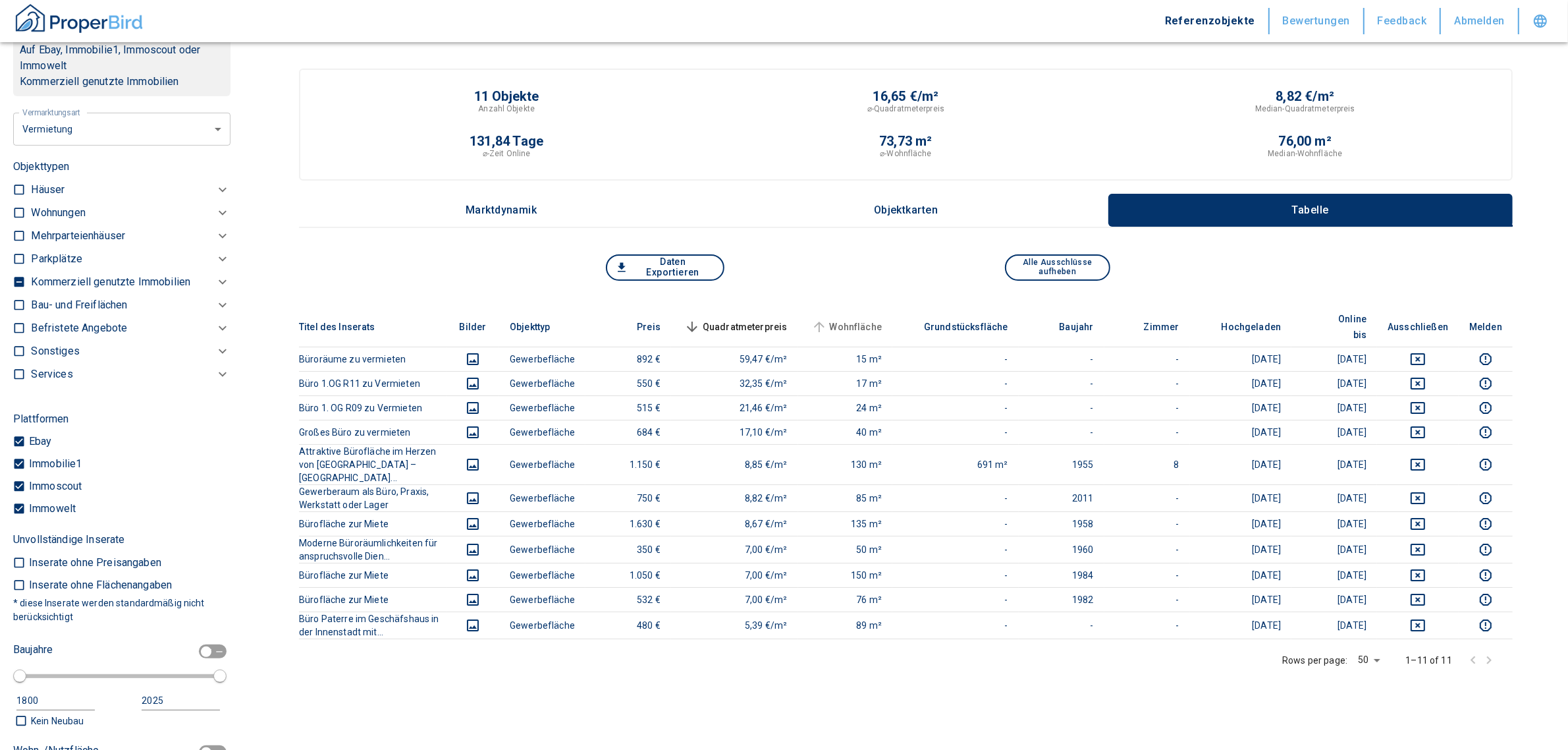
click at [883, 319] on span "Wohnfläche" at bounding box center [846, 326] width 73 height 16
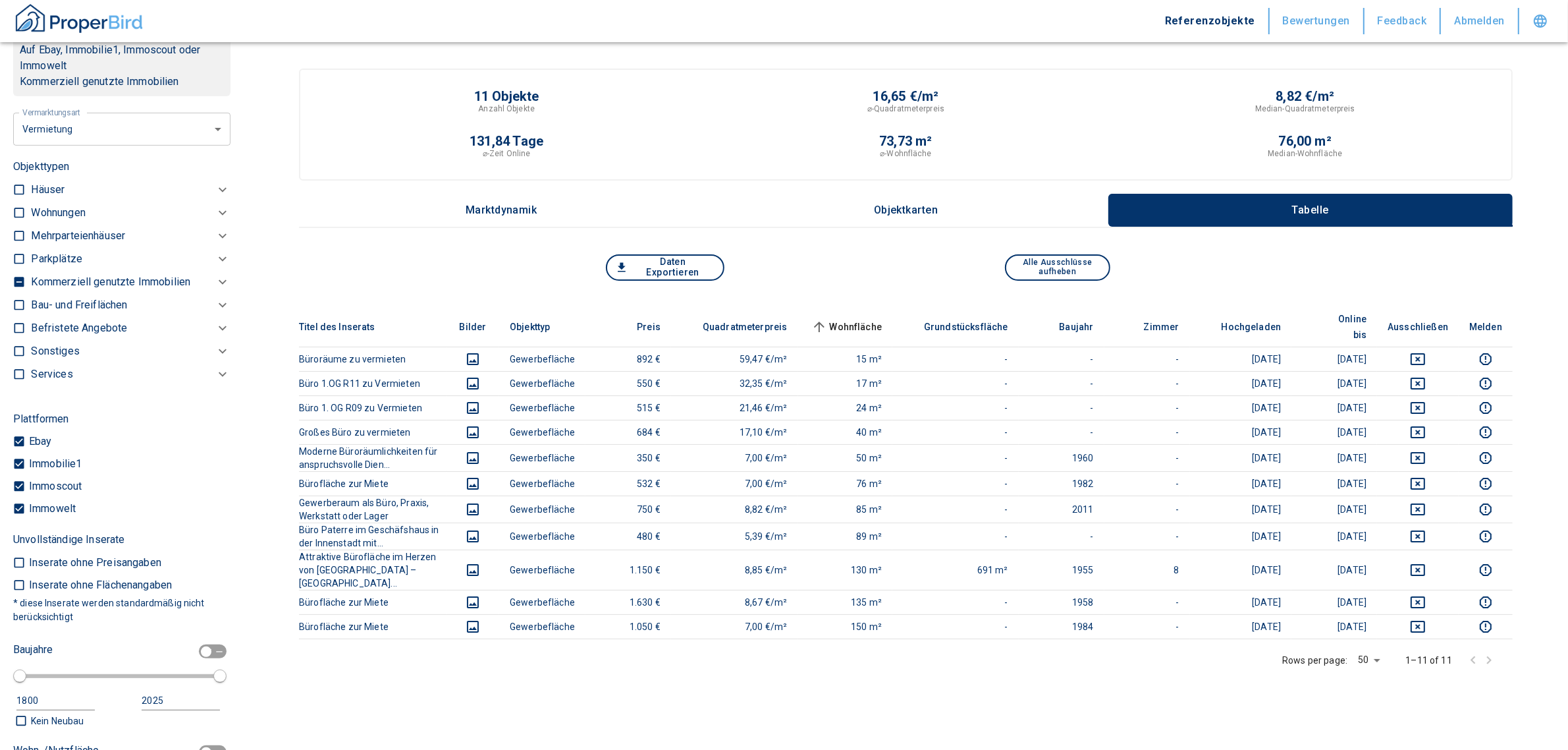
click at [215, 275] on icon at bounding box center [222, 282] width 16 height 16
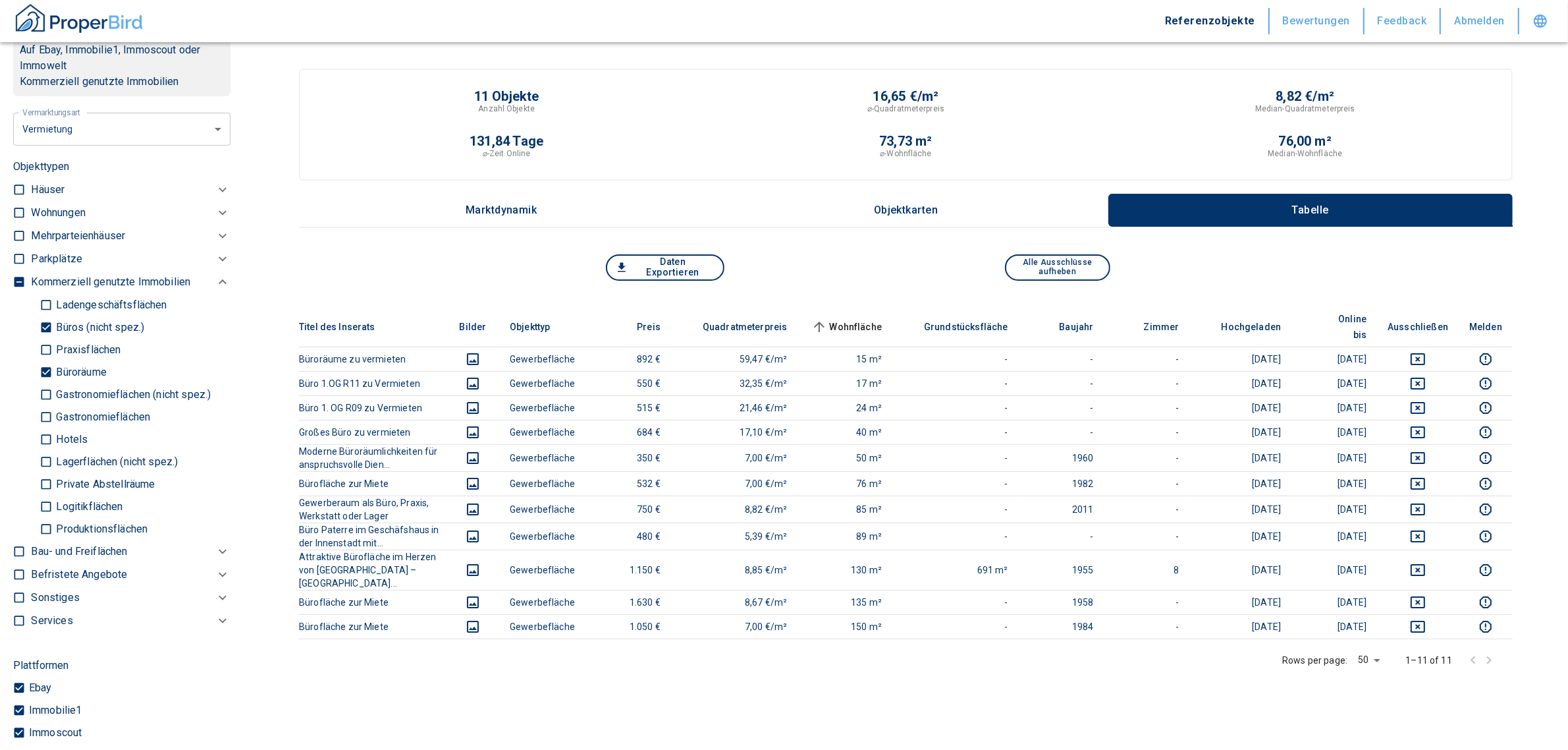
click at [57, 344] on p "Praxisflächen" at bounding box center [86, 349] width 68 height 10
click at [52, 344] on input "Praxisflächen" at bounding box center [46, 349] width 13 height 23
checkbox input "true"
type input "2020"
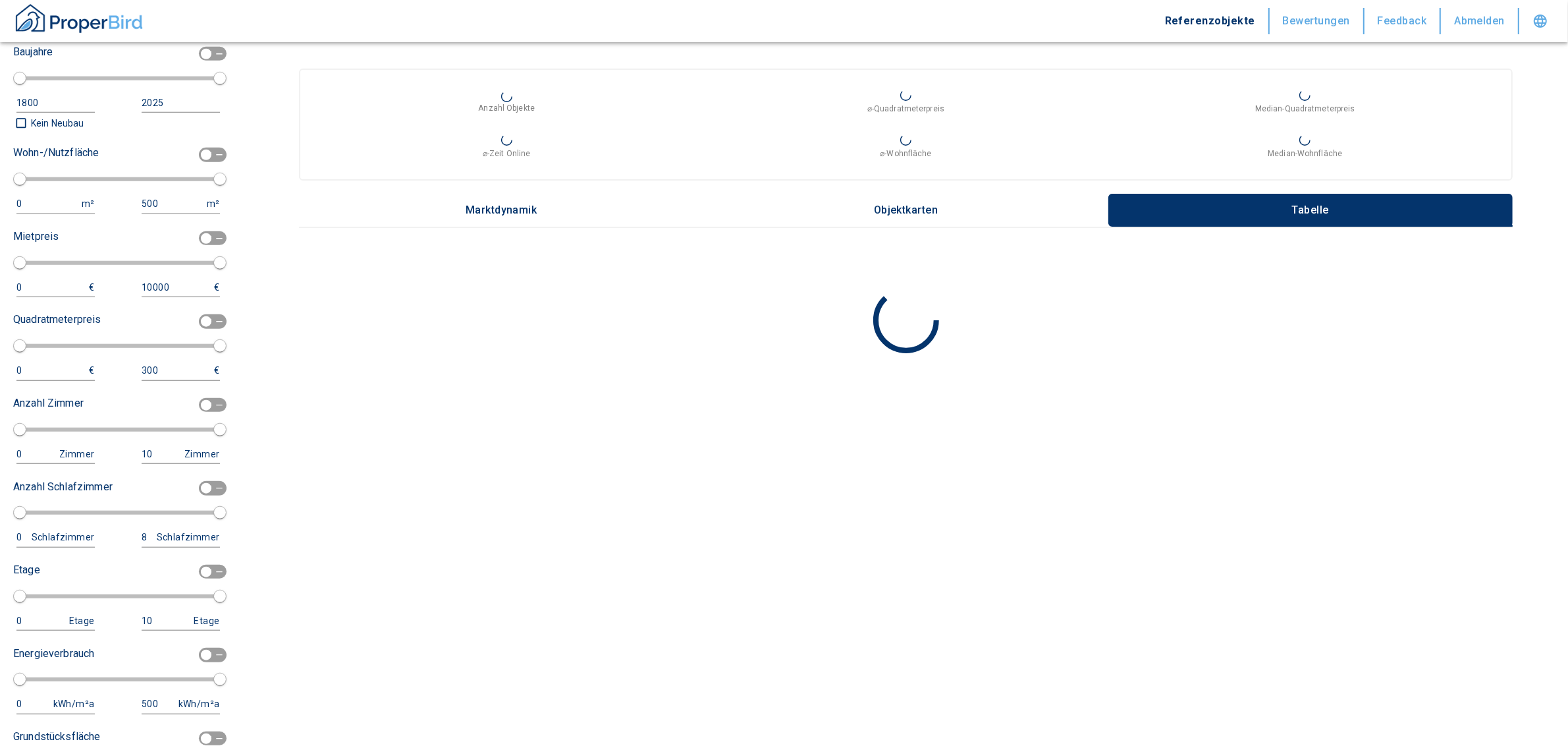
scroll to position [1365, 0]
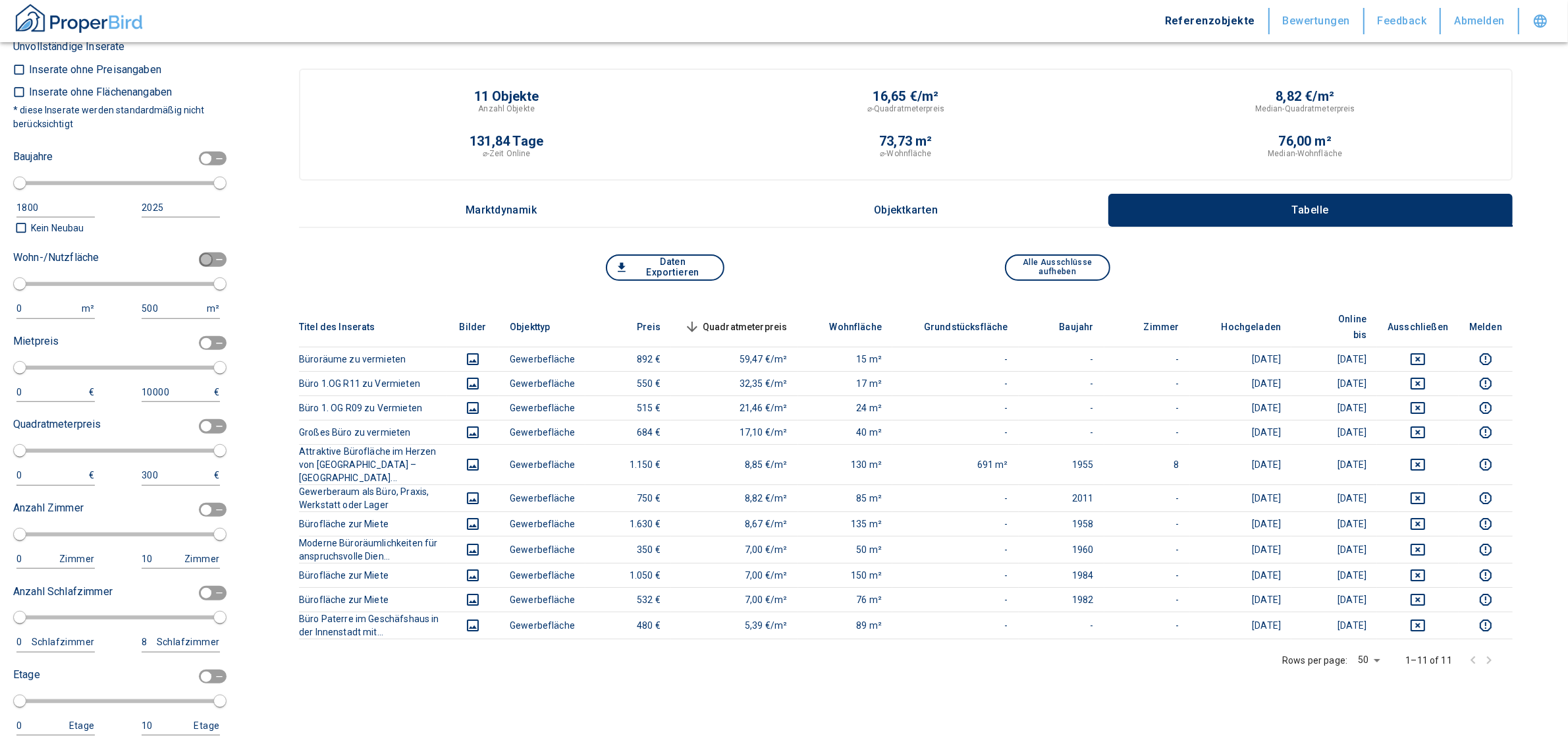
click at [203, 252] on input "checkbox" at bounding box center [206, 260] width 39 height 15
checkbox input "true"
type input "2020"
type input "50"
type input "150"
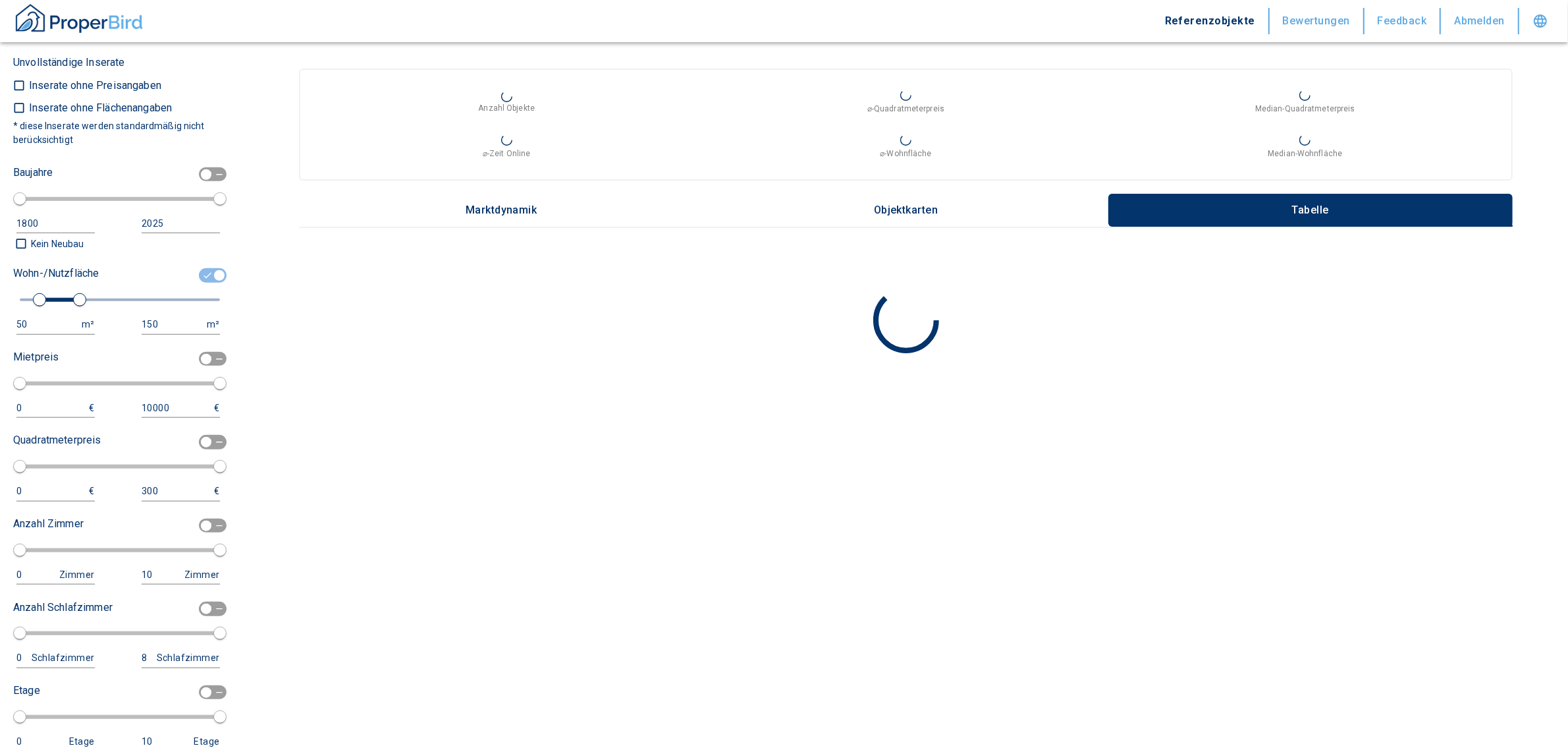
click at [57, 308] on div "Wohn-/Nutzfläche 50 m² 150 m²" at bounding box center [116, 298] width 206 height 72
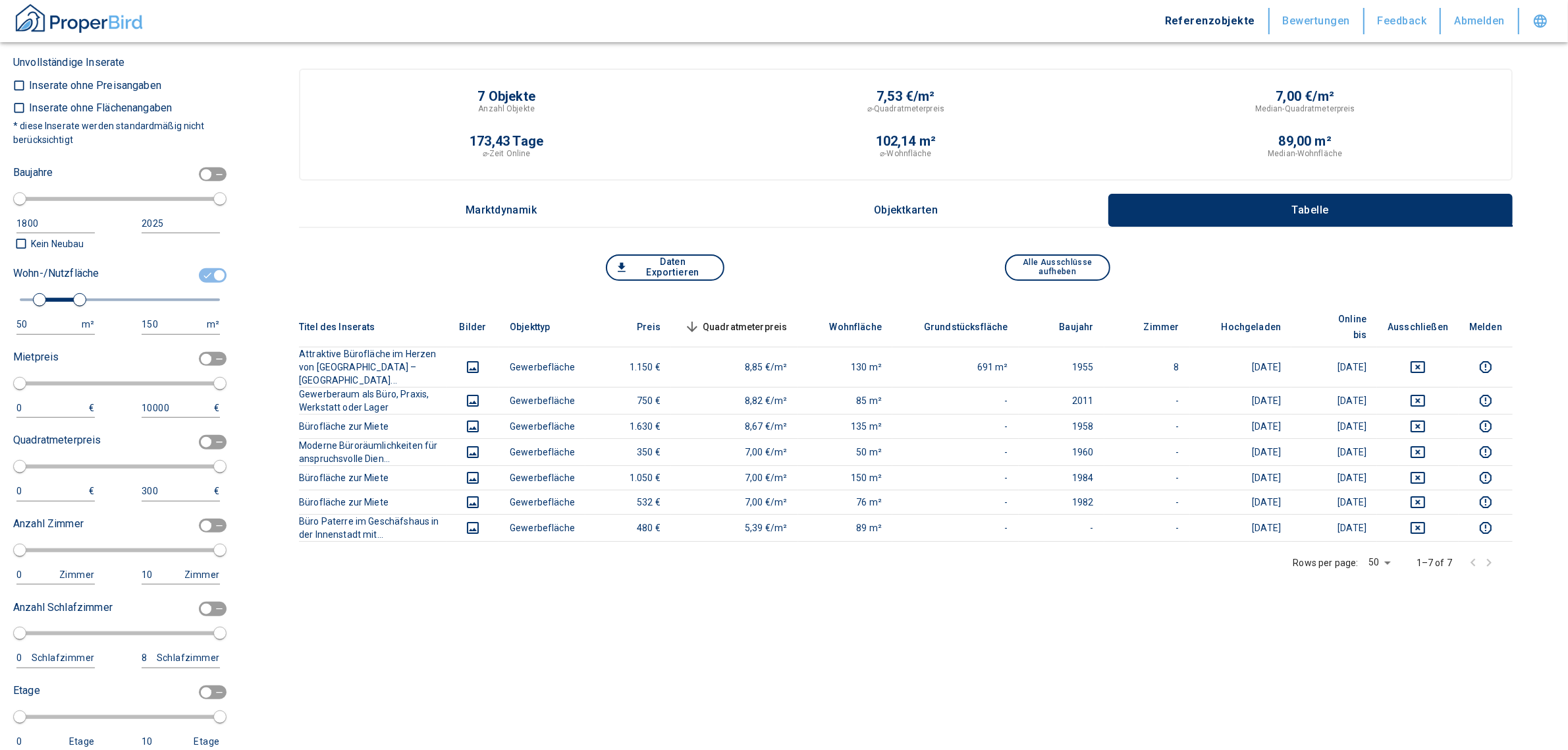
click at [38, 317] on div "50" at bounding box center [42, 325] width 52 height 17
drag, startPoint x: 31, startPoint y: 314, endPoint x: -46, endPoint y: 319, distance: 77.2
click at [0, 319] on html "Referenzobjekte Bewertungen Feedback Abmelden Filtervorlagen Neue Filtereinstel…" at bounding box center [784, 498] width 1568 height 995
type input "1"
type input "50"
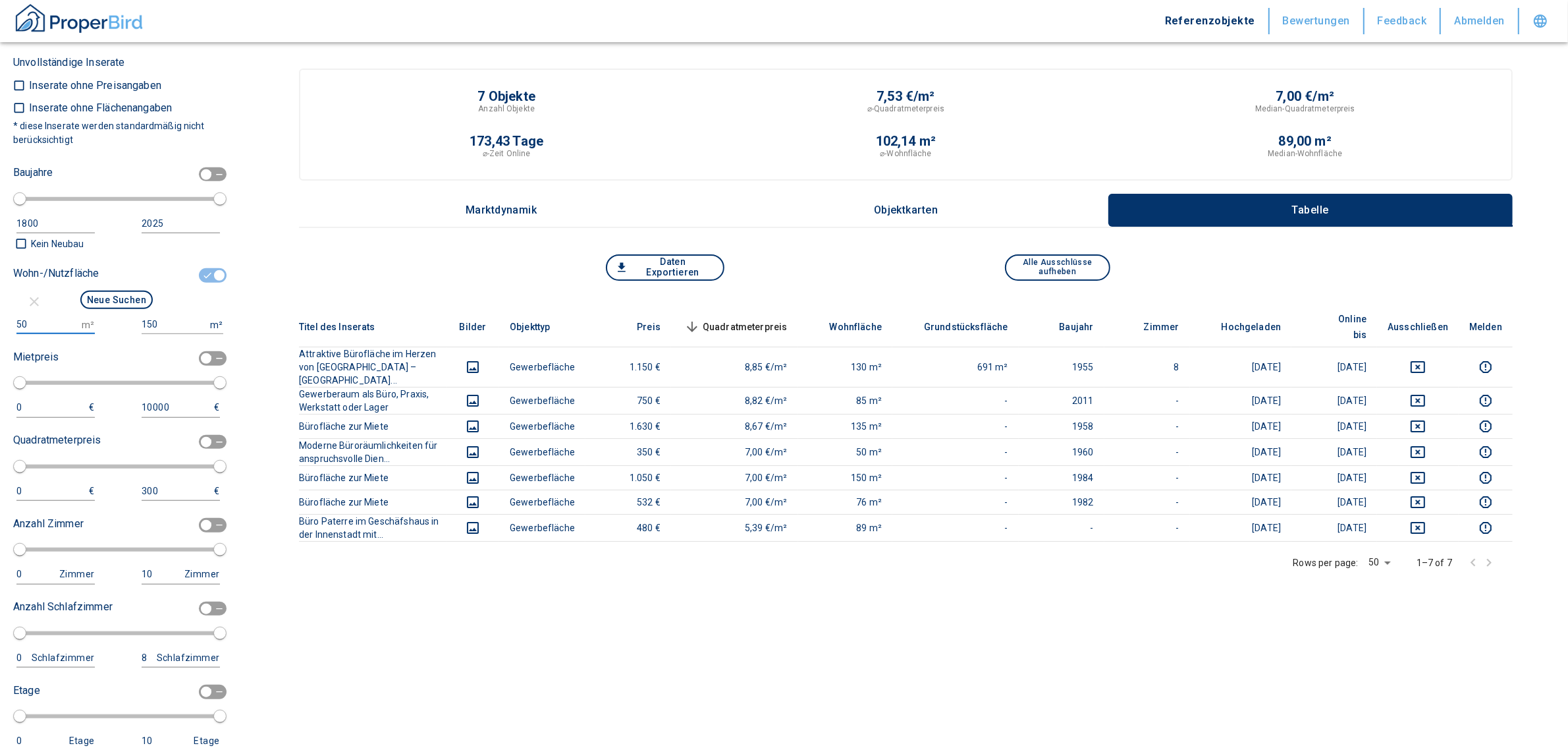
click at [160, 315] on input "150" at bounding box center [172, 324] width 63 height 19
type input "1500000"
click at [120, 297] on button "Neue Suchen" at bounding box center [117, 300] width 72 height 18
type input "2020"
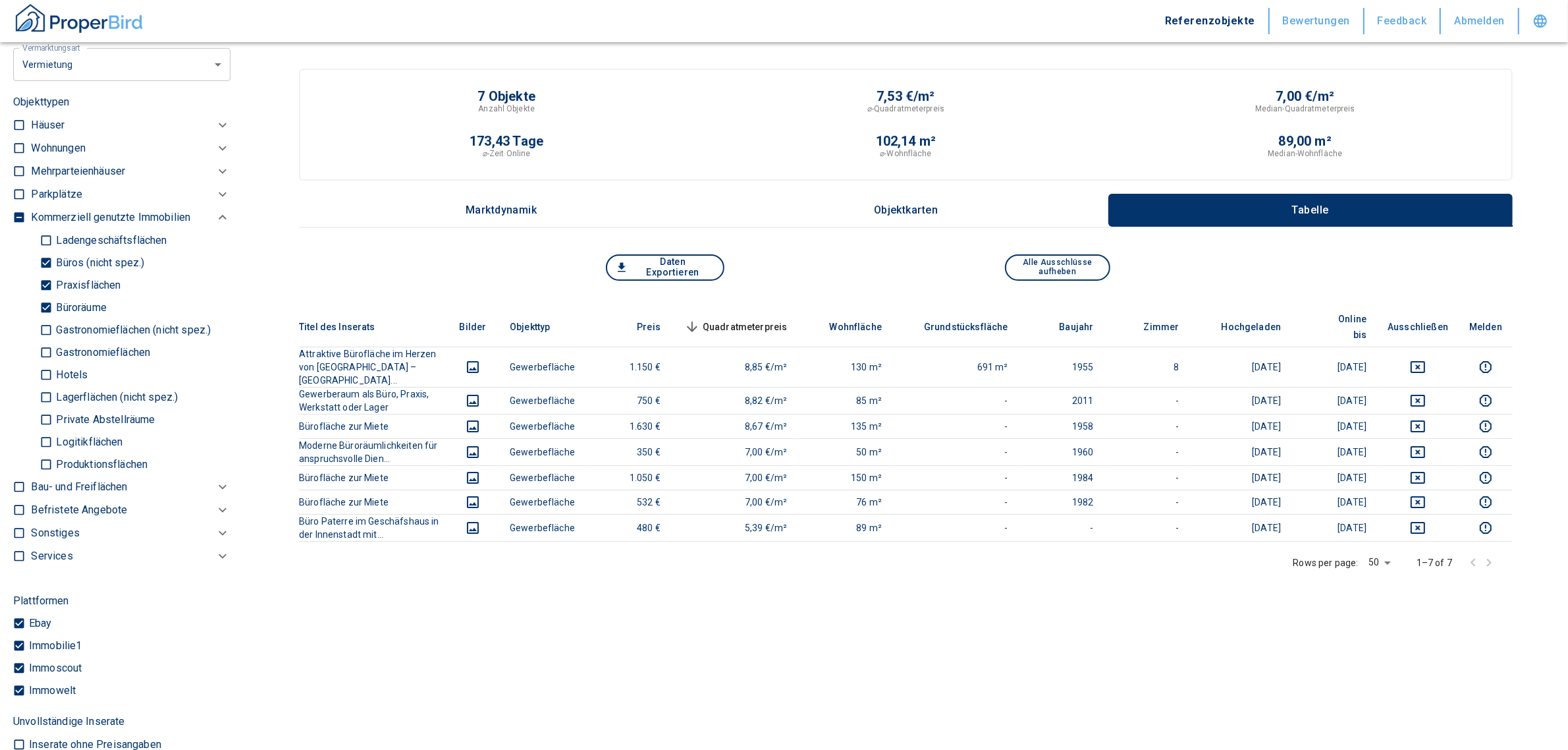
scroll to position [48, 0]
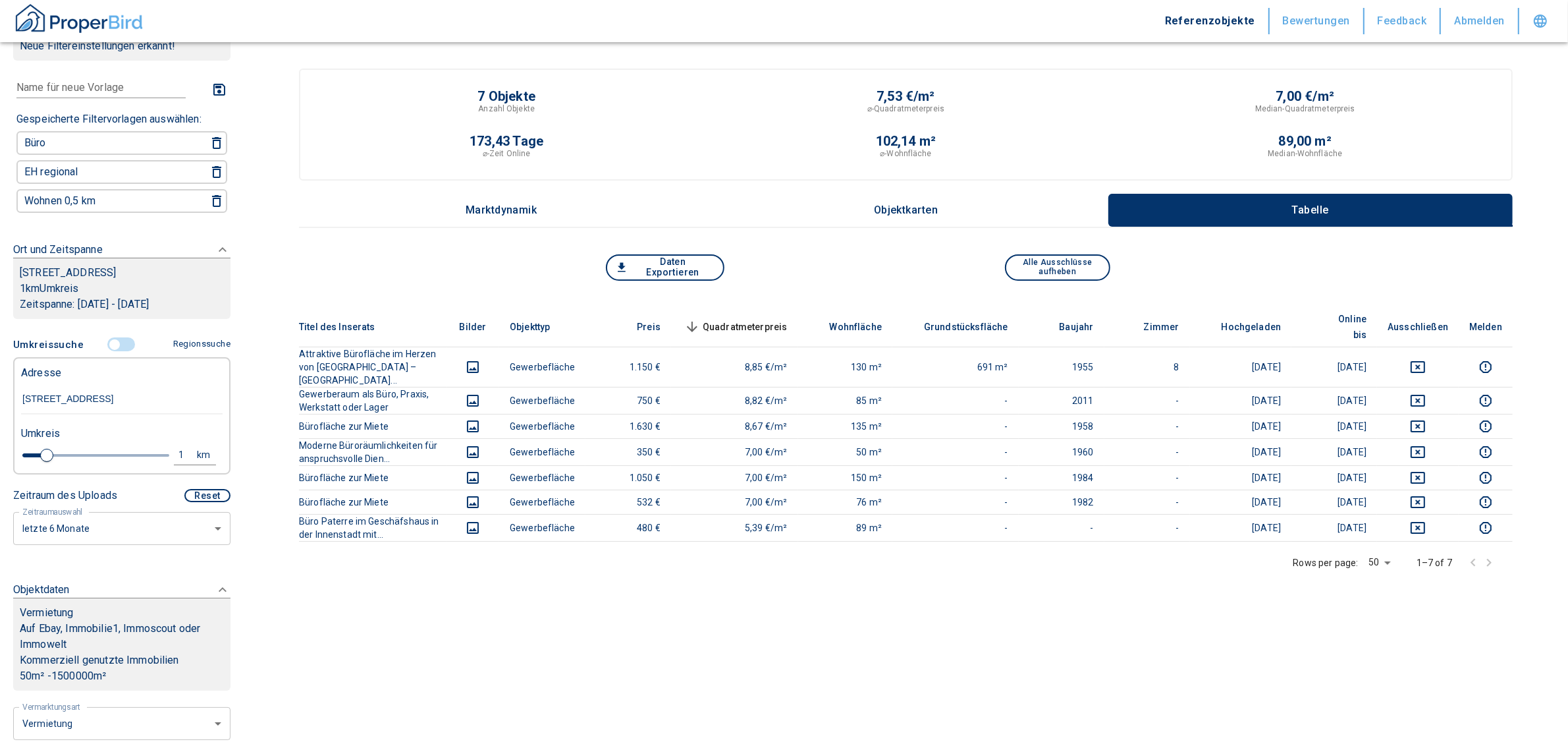
click at [177, 447] on div "1" at bounding box center [189, 455] width 24 height 17
drag, startPoint x: 83, startPoint y: 446, endPoint x: 16, endPoint y: 453, distance: 67.4
click at [16, 453] on div "1 km Neue Suchen" at bounding box center [111, 456] width 202 height 31
type input "2,0"
click at [146, 447] on button "Neue Suchen" at bounding box center [175, 454] width 72 height 18
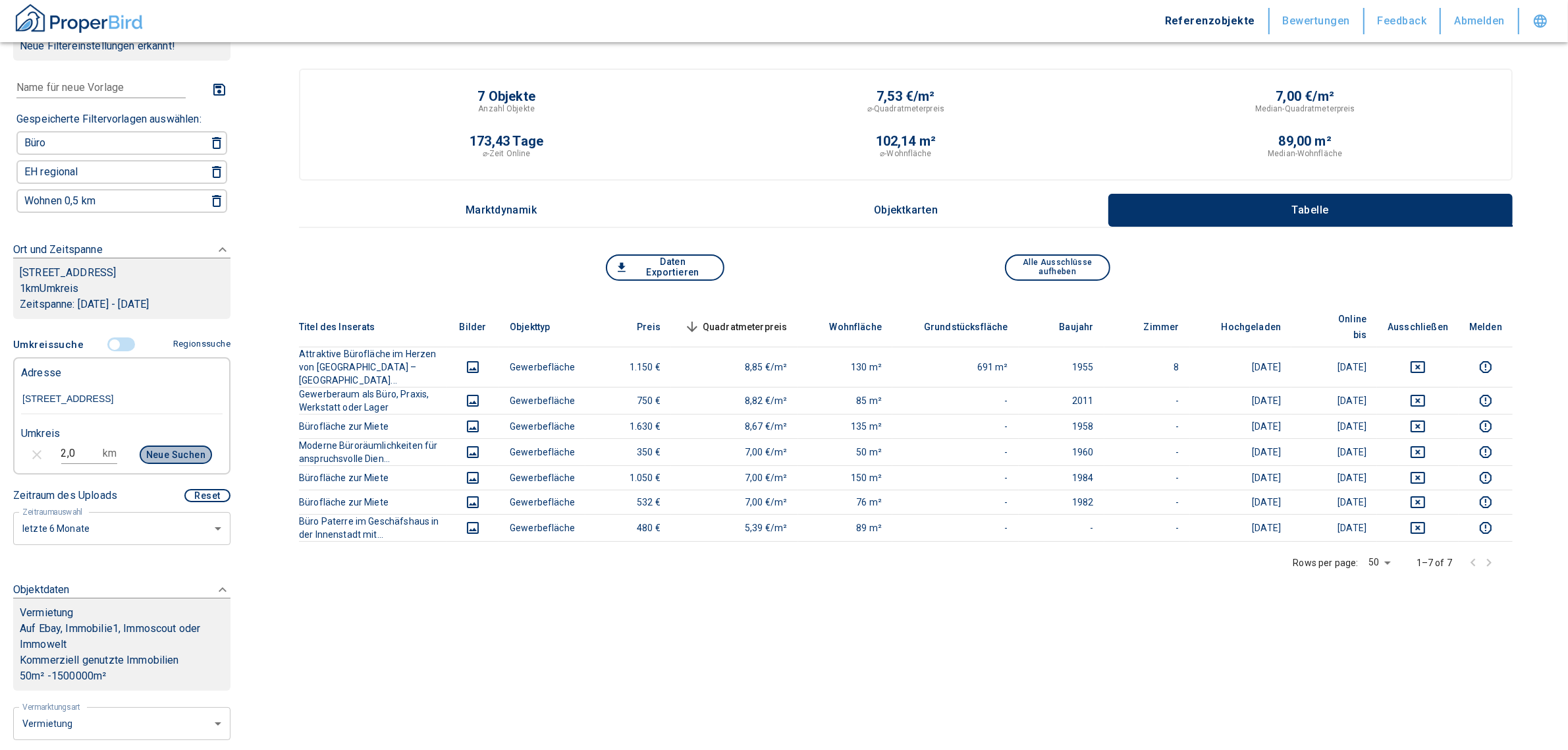
type input "2020"
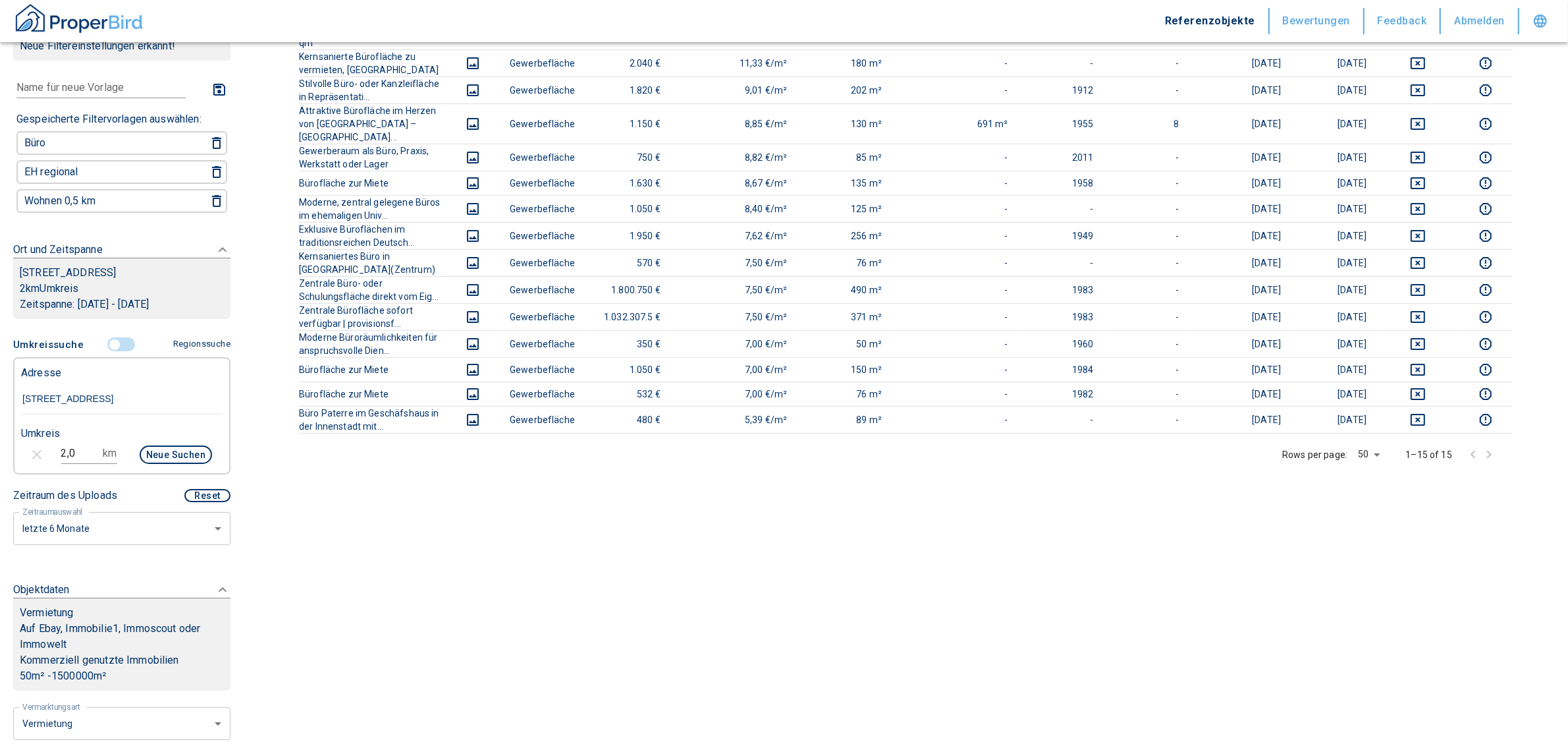
scroll to position [330, 0]
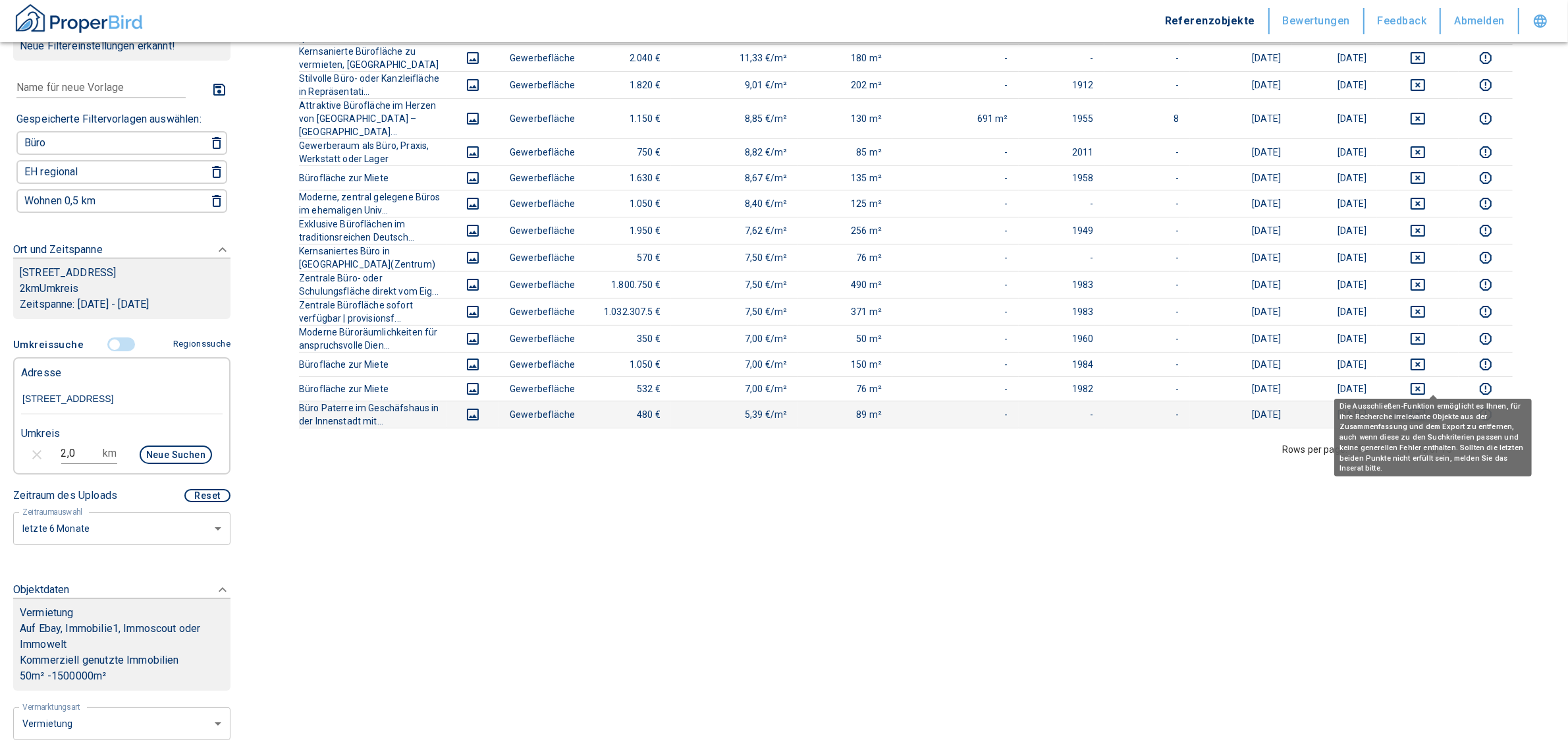
click at [1426, 407] on icon "deselect this listing" at bounding box center [1418, 414] width 16 height 16
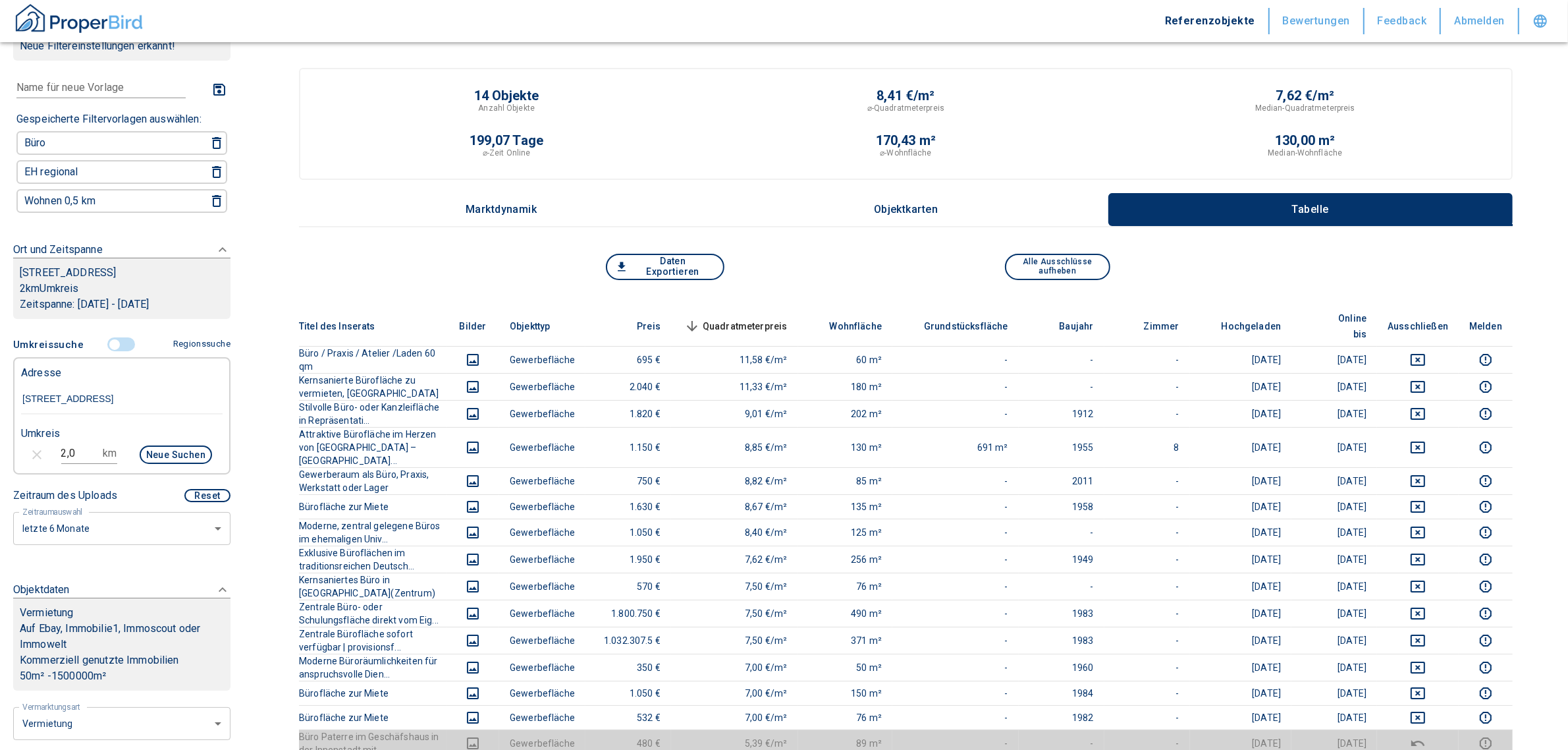
scroll to position [0, 0]
click at [685, 269] on button "Daten Exportieren" at bounding box center [664, 267] width 118 height 27
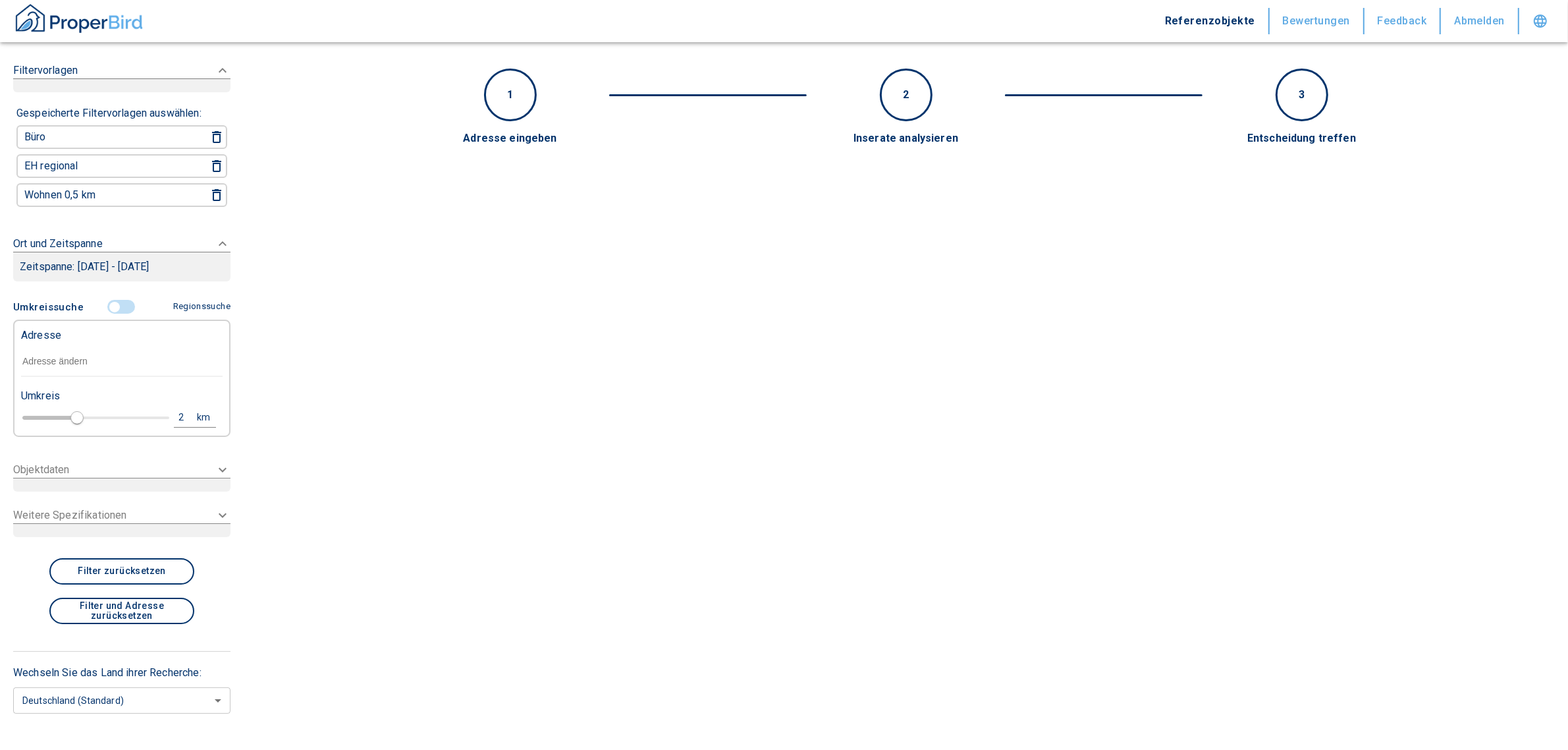
click at [61, 358] on input "text" at bounding box center [122, 362] width 202 height 30
click at [96, 352] on input "text" at bounding box center [122, 362] width 202 height 30
click at [69, 366] on input "text" at bounding box center [122, 362] width 202 height 30
paste input "Hamm | [STREET_ADDRESS]"
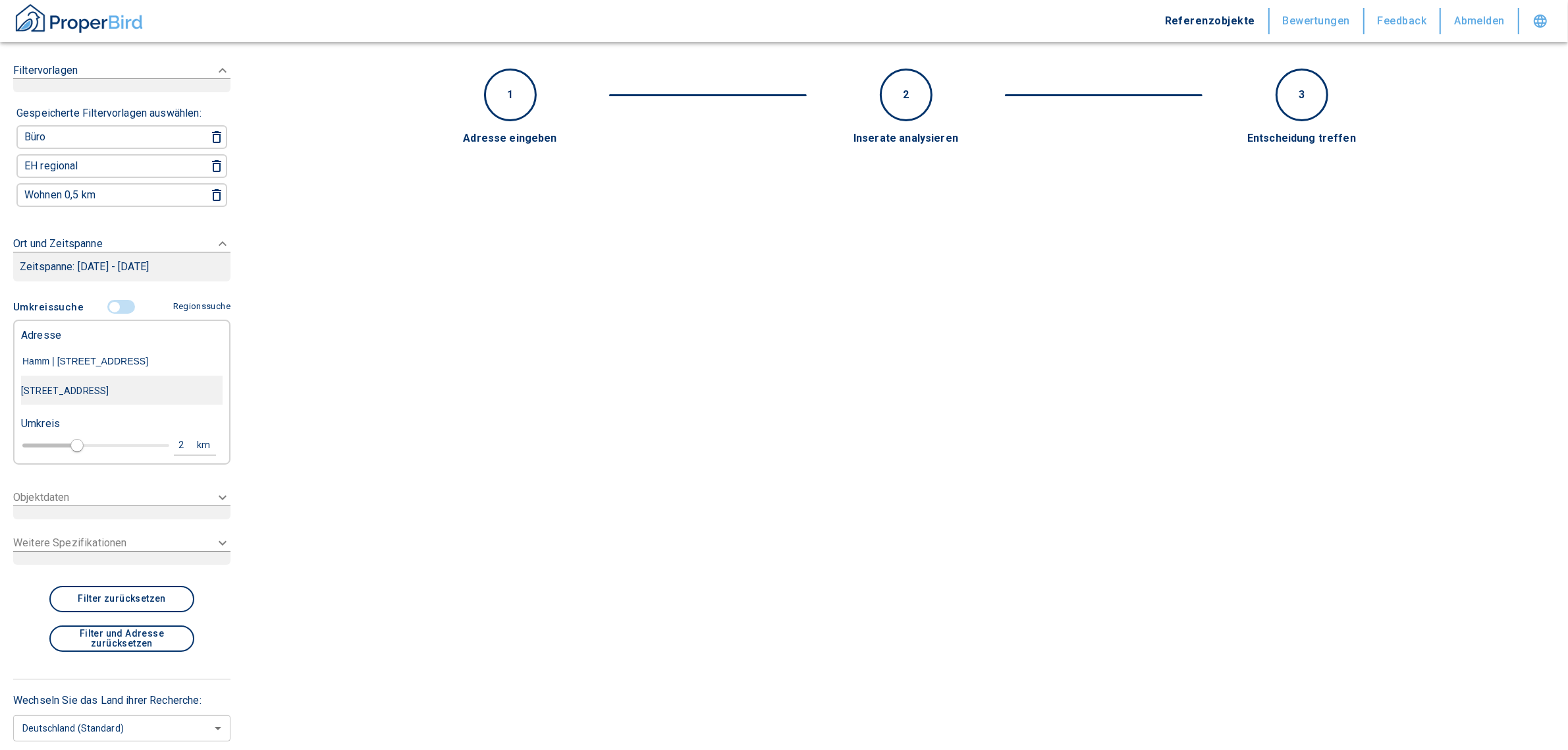
click at [140, 385] on div "[STREET_ADDRESS]" at bounding box center [122, 391] width 202 height 28
type input "[STREET_ADDRESS]"
type input "2020"
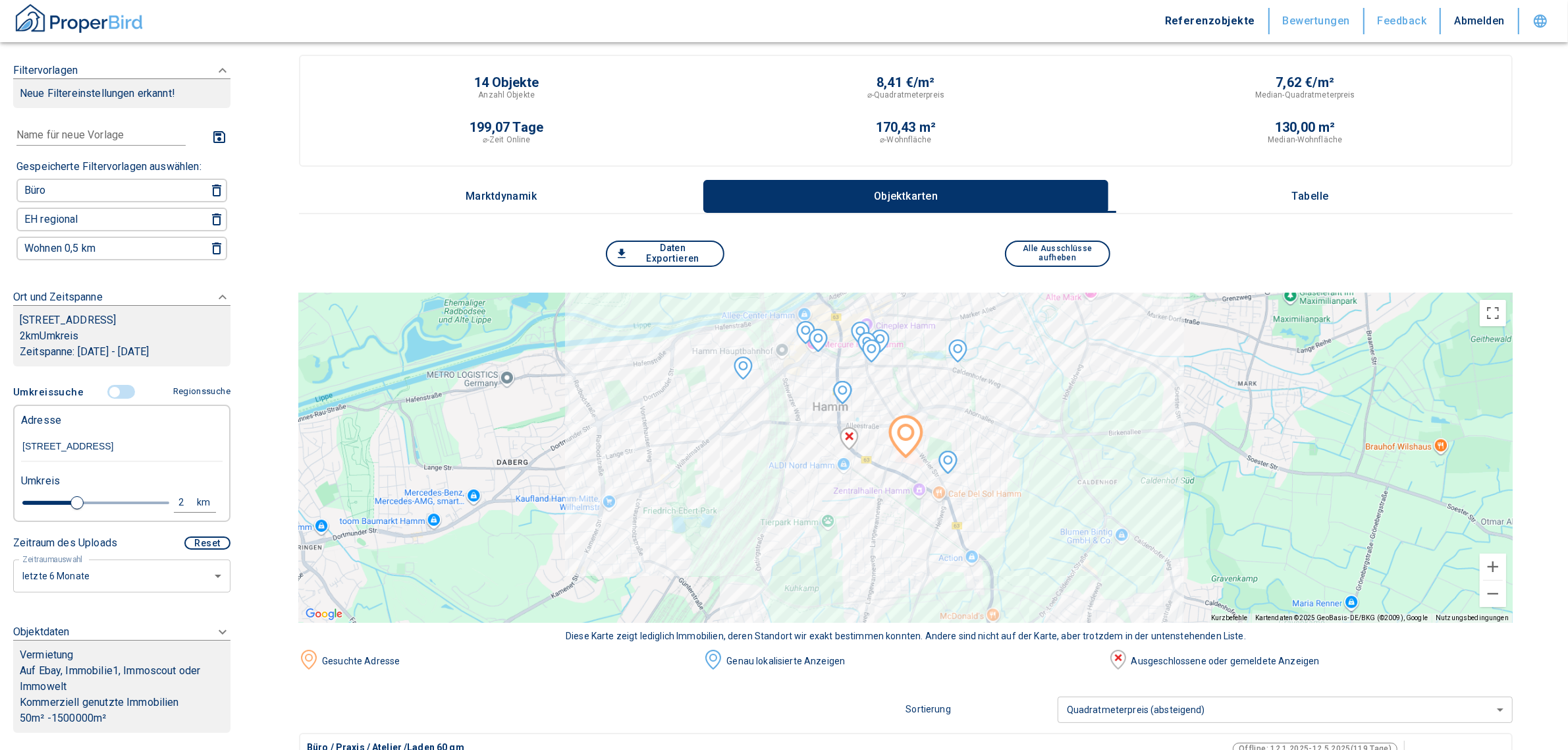
scroll to position [4, 0]
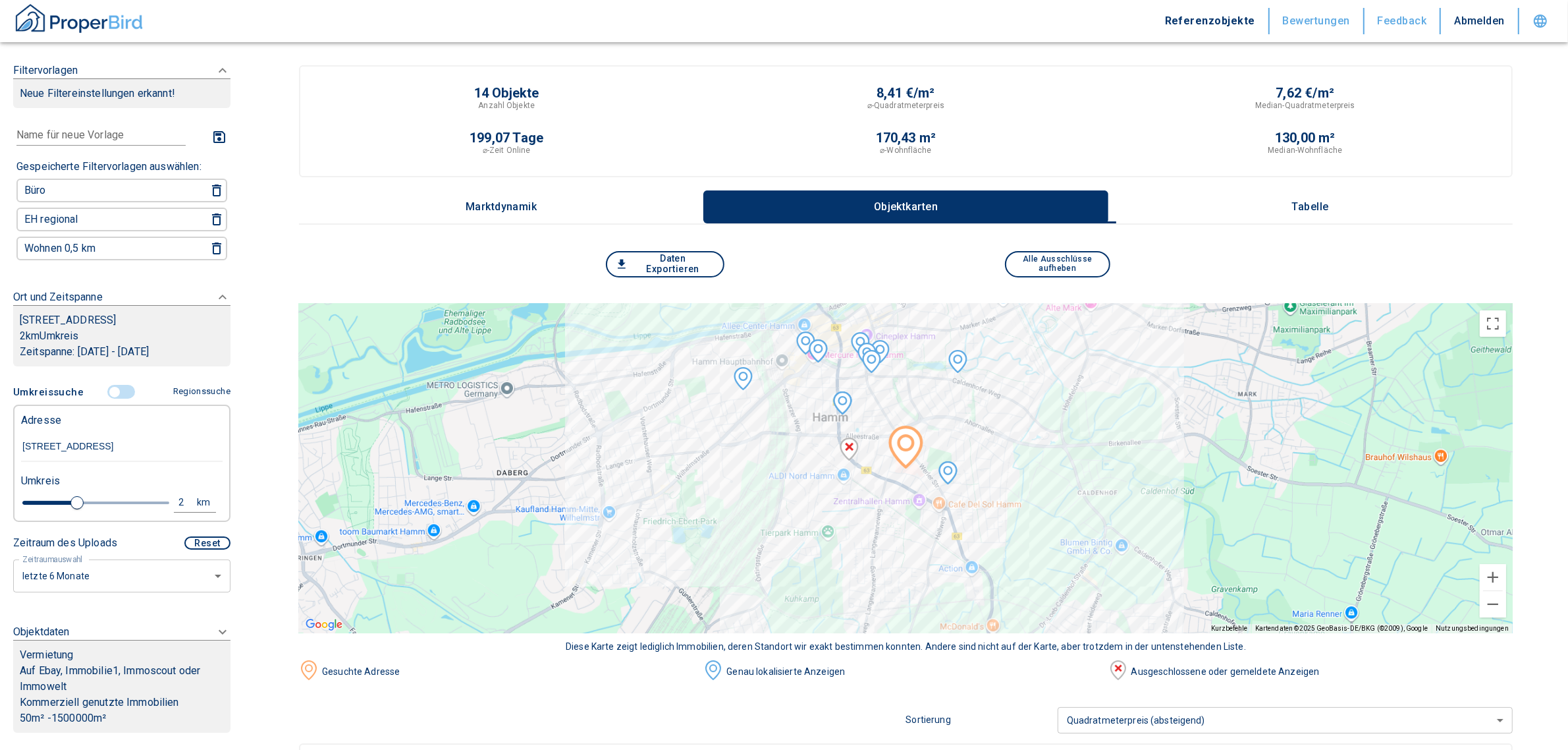
type input "[STREET_ADDRESS]"
